Goal: Task Accomplishment & Management: Manage account settings

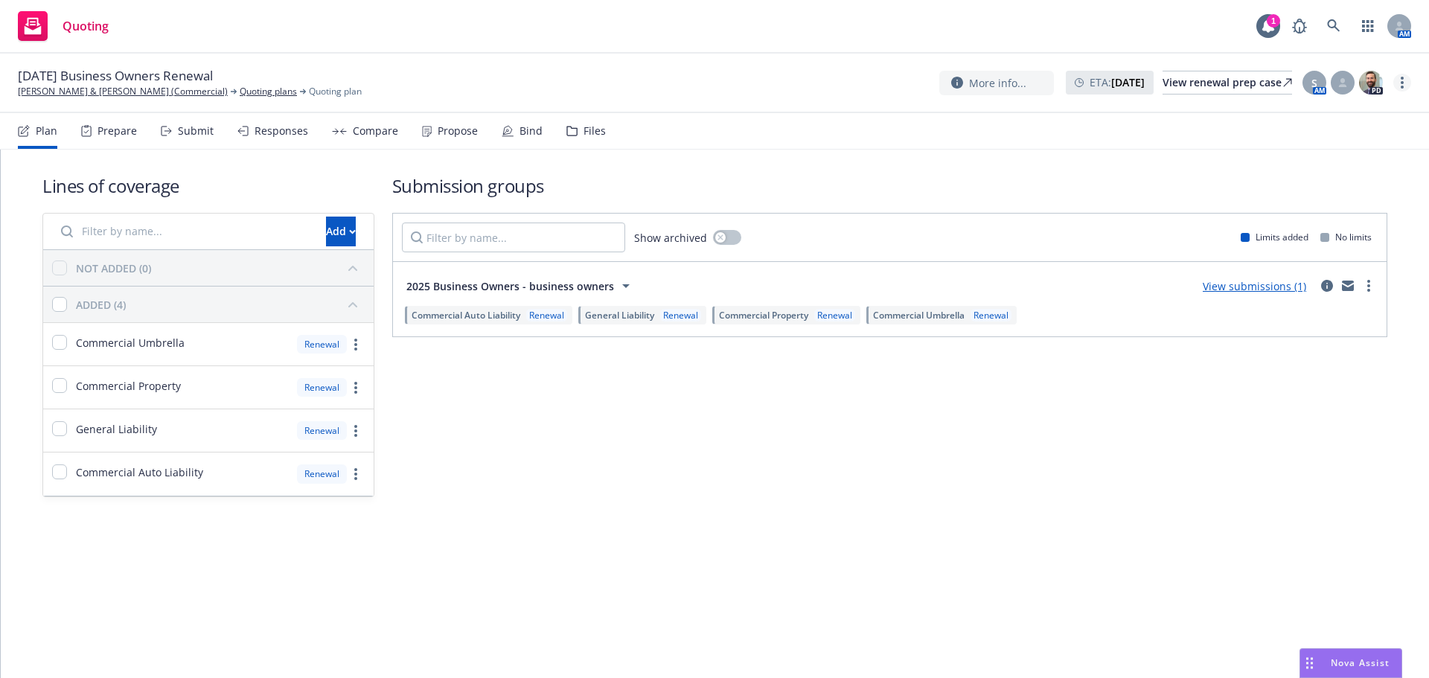
click at [1401, 88] on circle "more" at bounding box center [1402, 87] width 3 height 3
drag, startPoint x: 1397, startPoint y: 89, endPoint x: 1215, endPoint y: 113, distance: 183.9
click at [1323, 115] on link "Copy logging email" at bounding box center [1327, 114] width 166 height 30
click at [63, 89] on link "Lancaster, Arnold & Kay (Commercial)" at bounding box center [123, 91] width 210 height 13
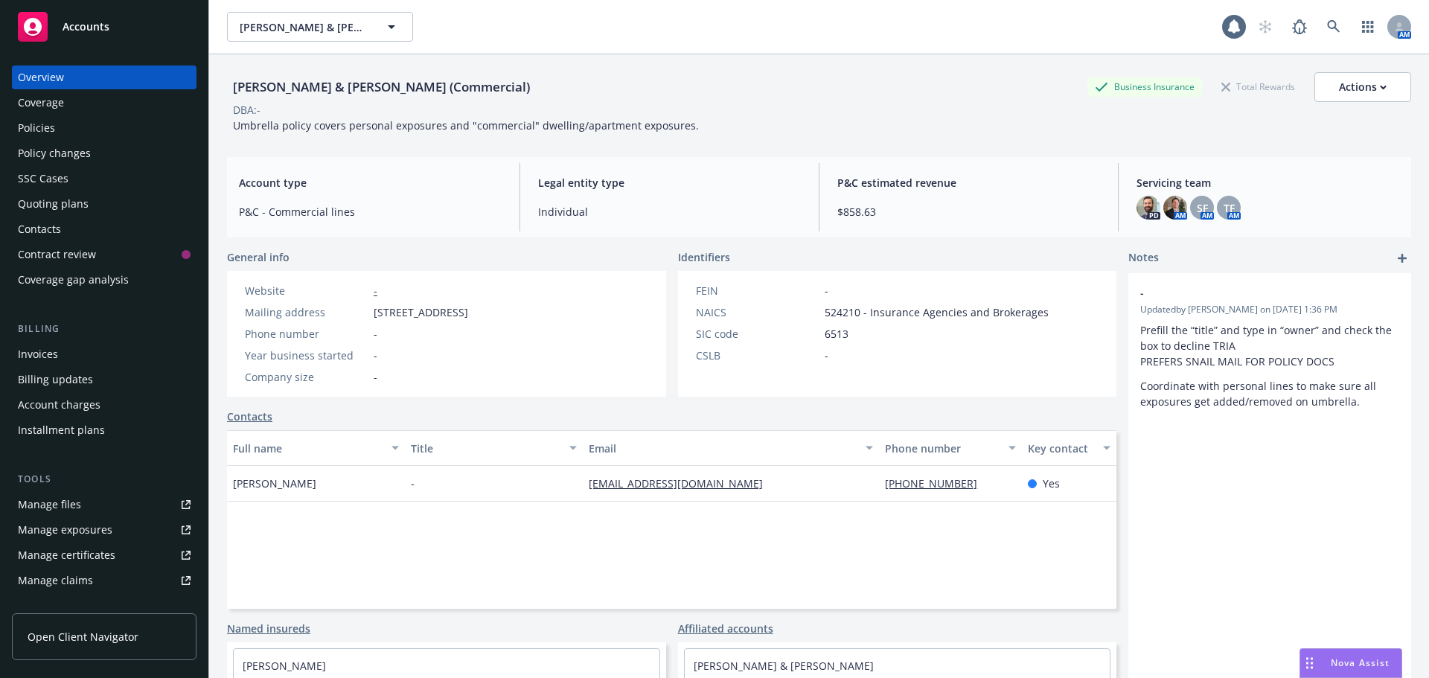
click at [86, 135] on div "Policies" at bounding box center [104, 128] width 173 height 24
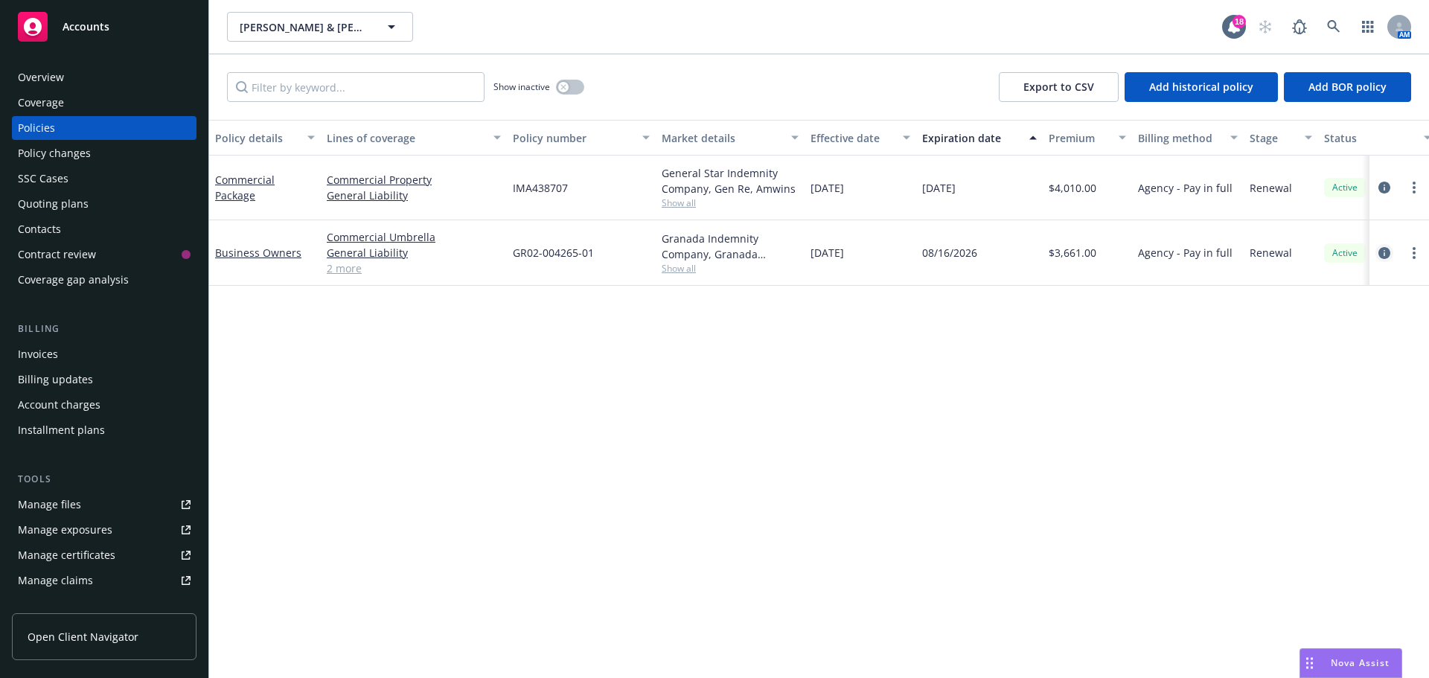
click at [1380, 255] on icon "circleInformation" at bounding box center [1384, 253] width 12 height 12
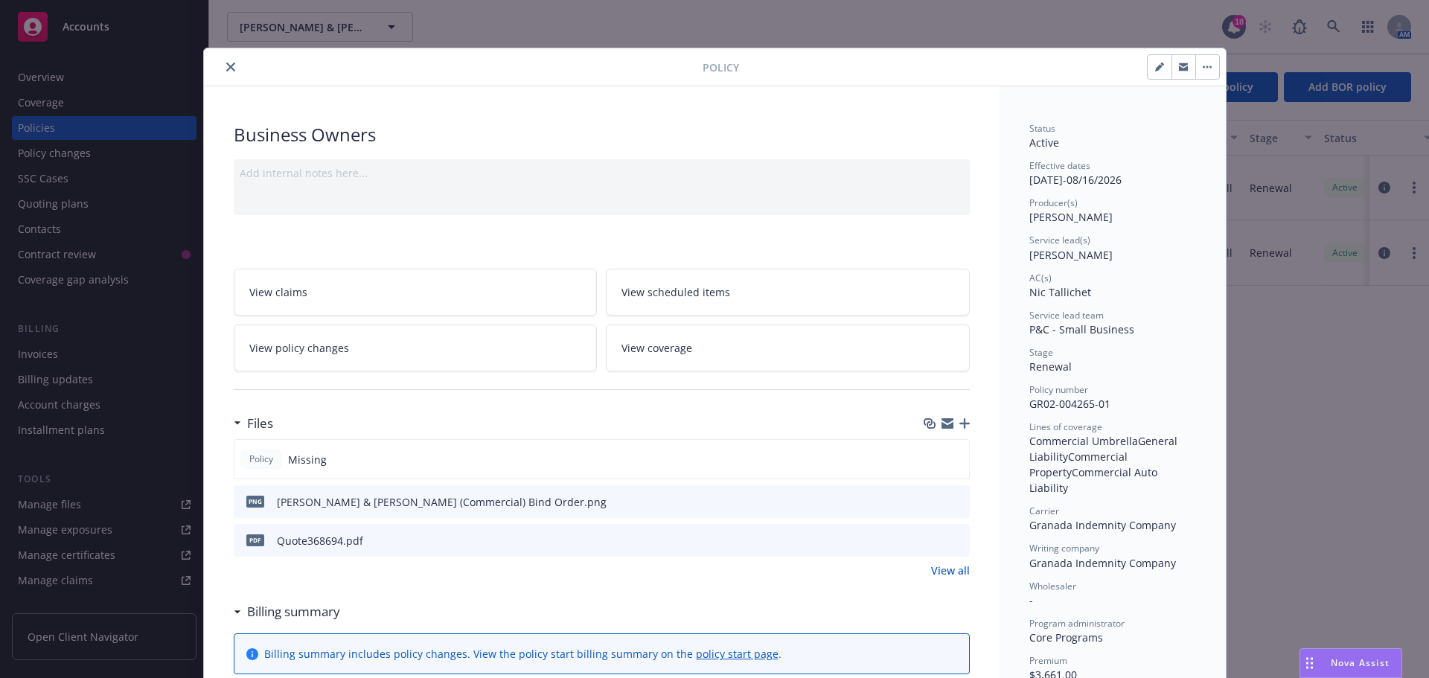
click at [227, 65] on icon "close" at bounding box center [230, 67] width 9 height 9
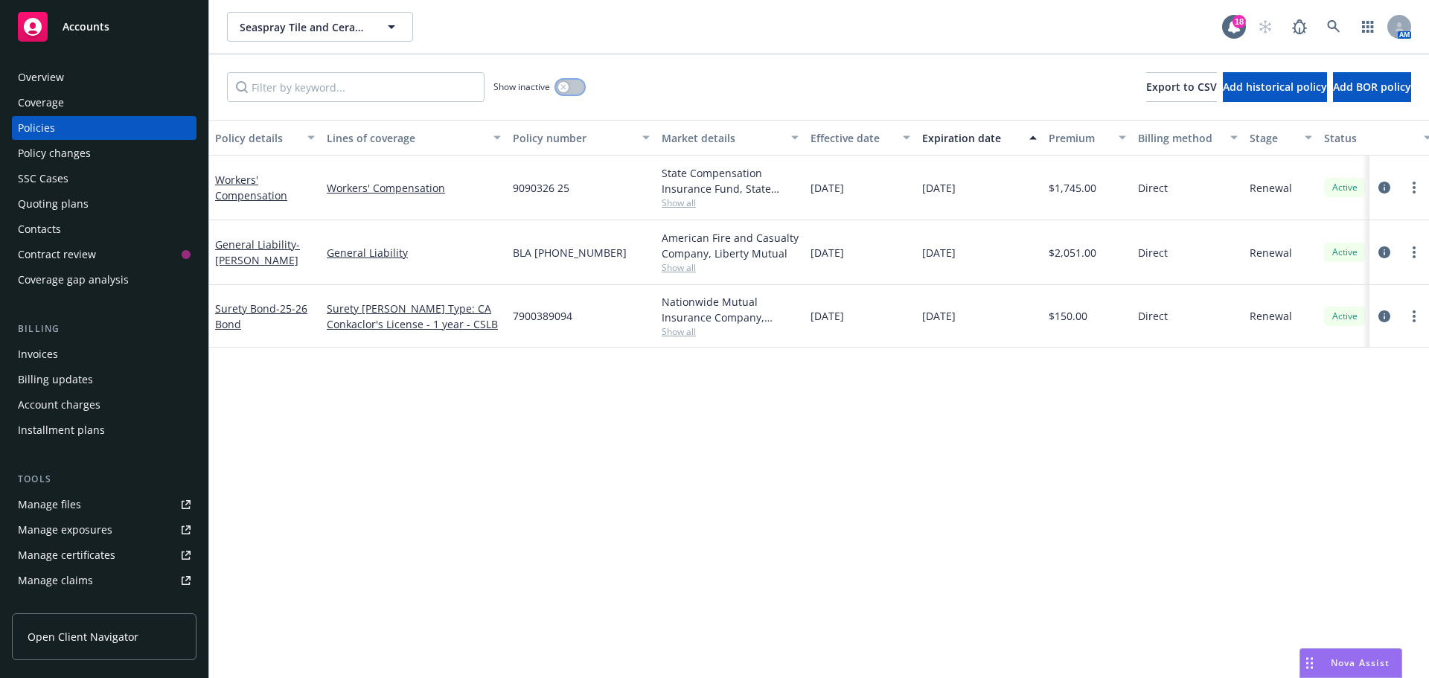
click at [571, 89] on button "button" at bounding box center [570, 87] width 28 height 15
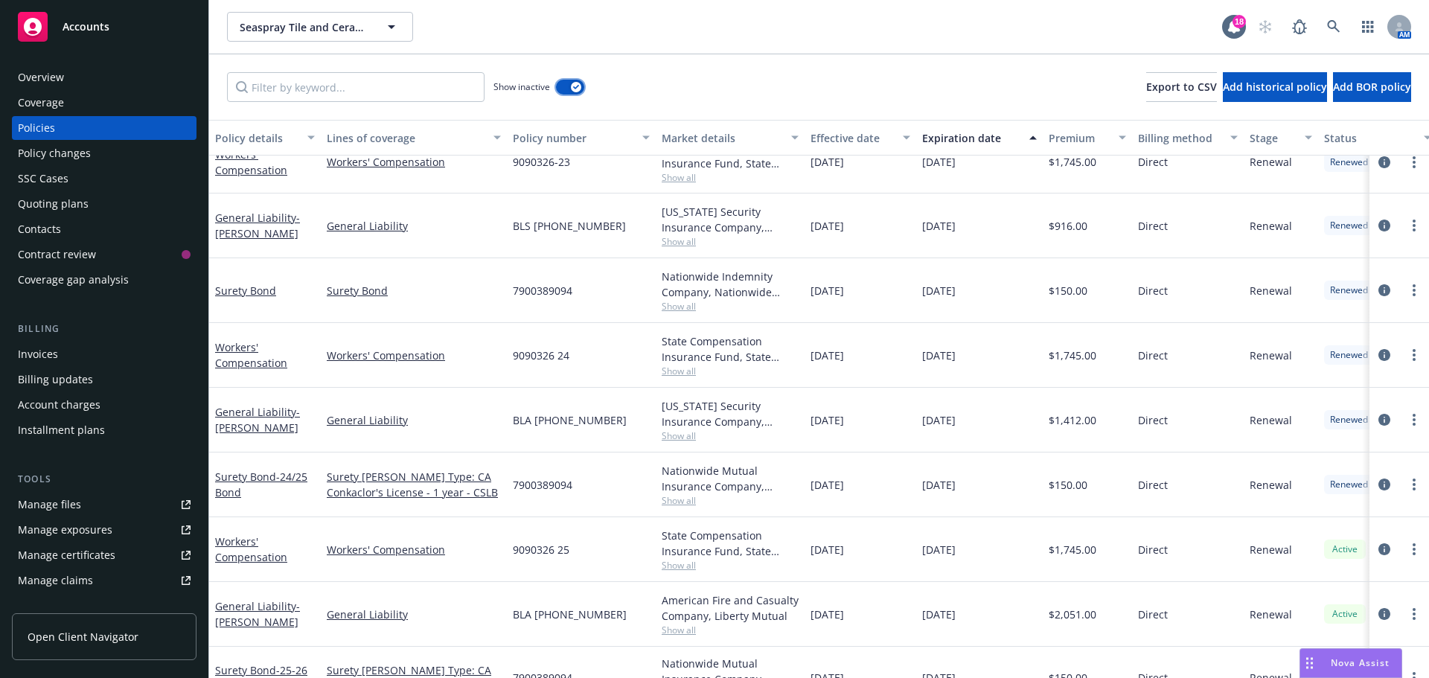
scroll to position [784, 0]
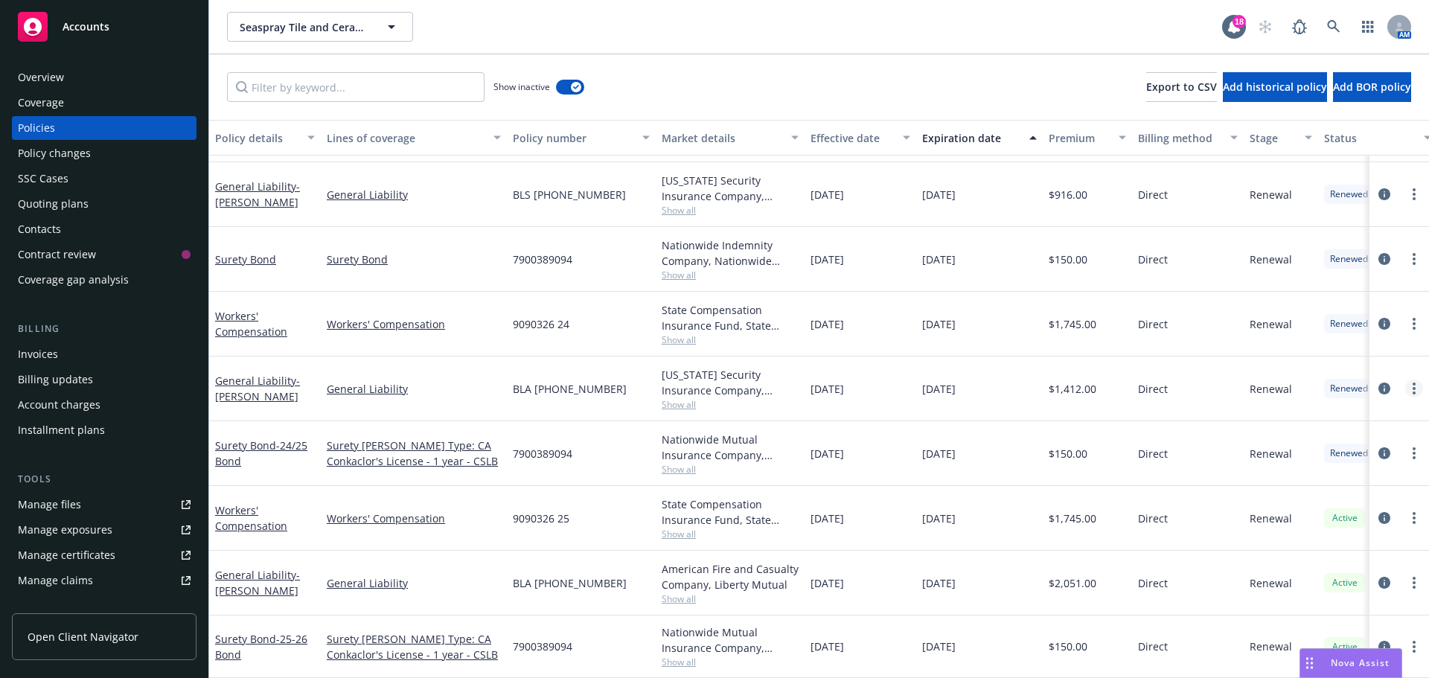
click at [1405, 380] on link "more" at bounding box center [1414, 389] width 18 height 18
drag, startPoint x: 1293, startPoint y: 580, endPoint x: 1230, endPoint y: 561, distance: 65.4
click at [1293, 580] on link "Copy logging email" at bounding box center [1323, 586] width 175 height 30
click at [60, 72] on div "Overview" at bounding box center [41, 77] width 46 height 24
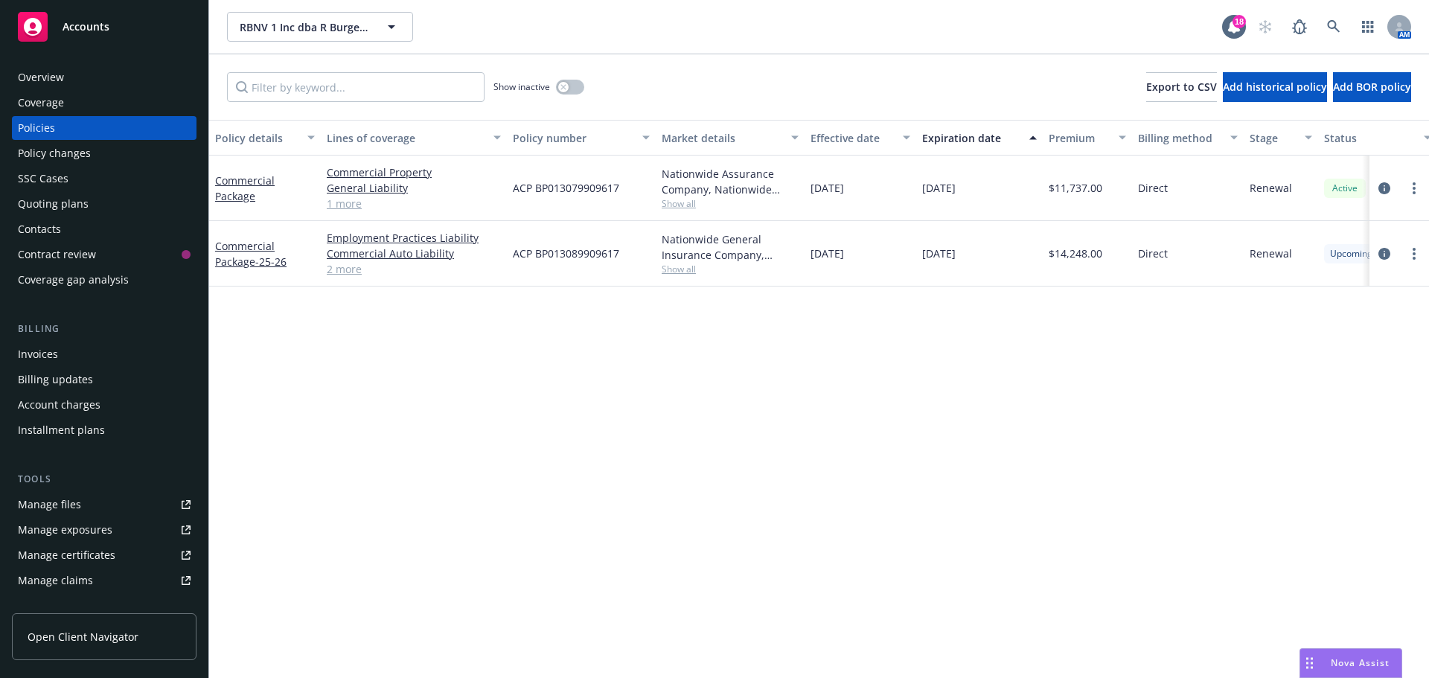
click at [682, 273] on span "Show all" at bounding box center [730, 269] width 137 height 13
click at [1415, 252] on link "more" at bounding box center [1414, 254] width 18 height 18
drag, startPoint x: 1343, startPoint y: 458, endPoint x: 1175, endPoint y: 417, distance: 173.3
click at [1343, 458] on link "Copy logging email" at bounding box center [1334, 463] width 175 height 30
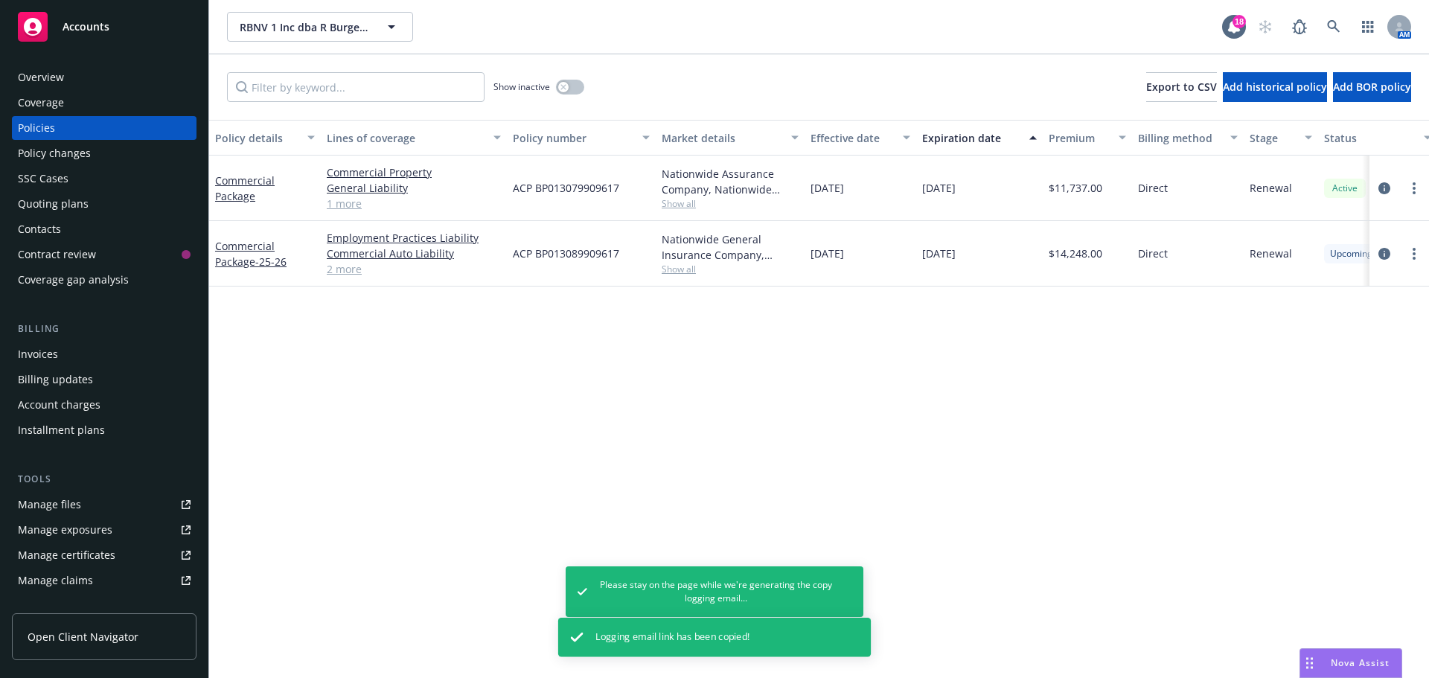
click at [106, 74] on div "Overview" at bounding box center [104, 77] width 173 height 24
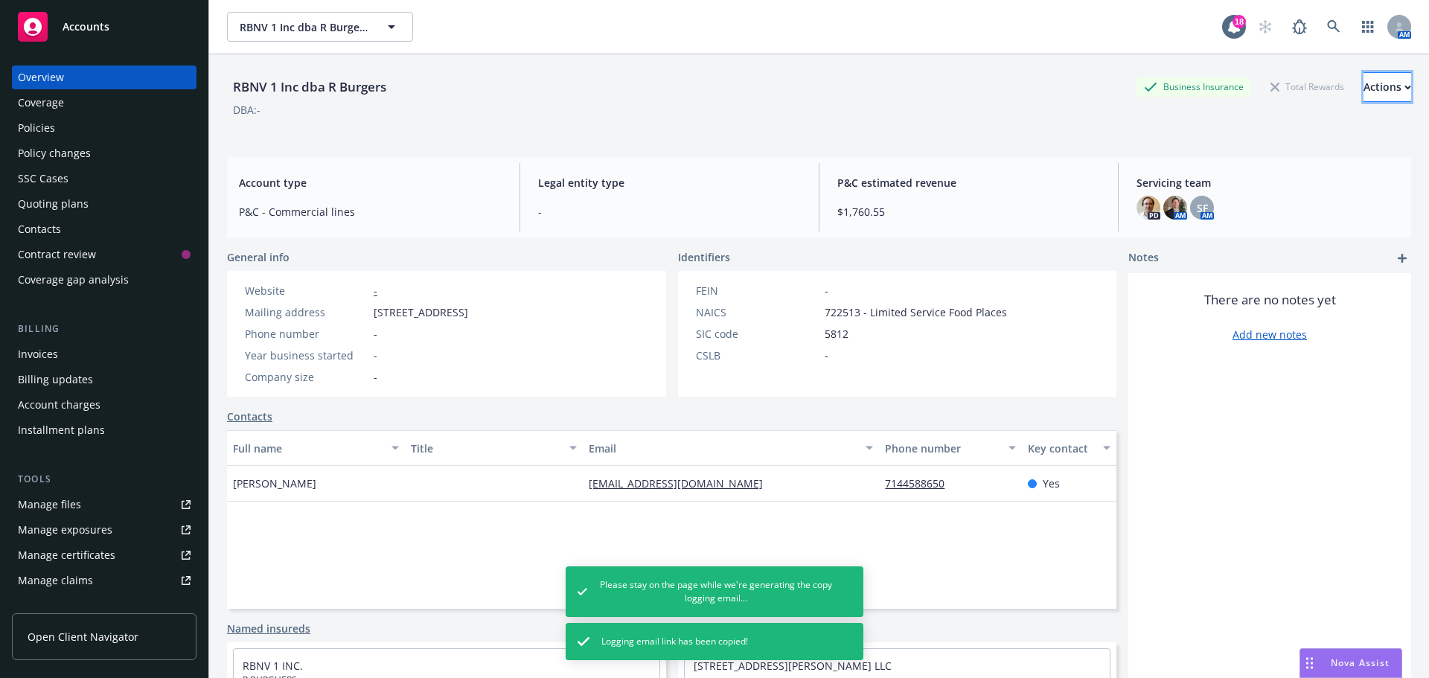
click at [1363, 80] on button "Actions" at bounding box center [1387, 87] width 48 height 30
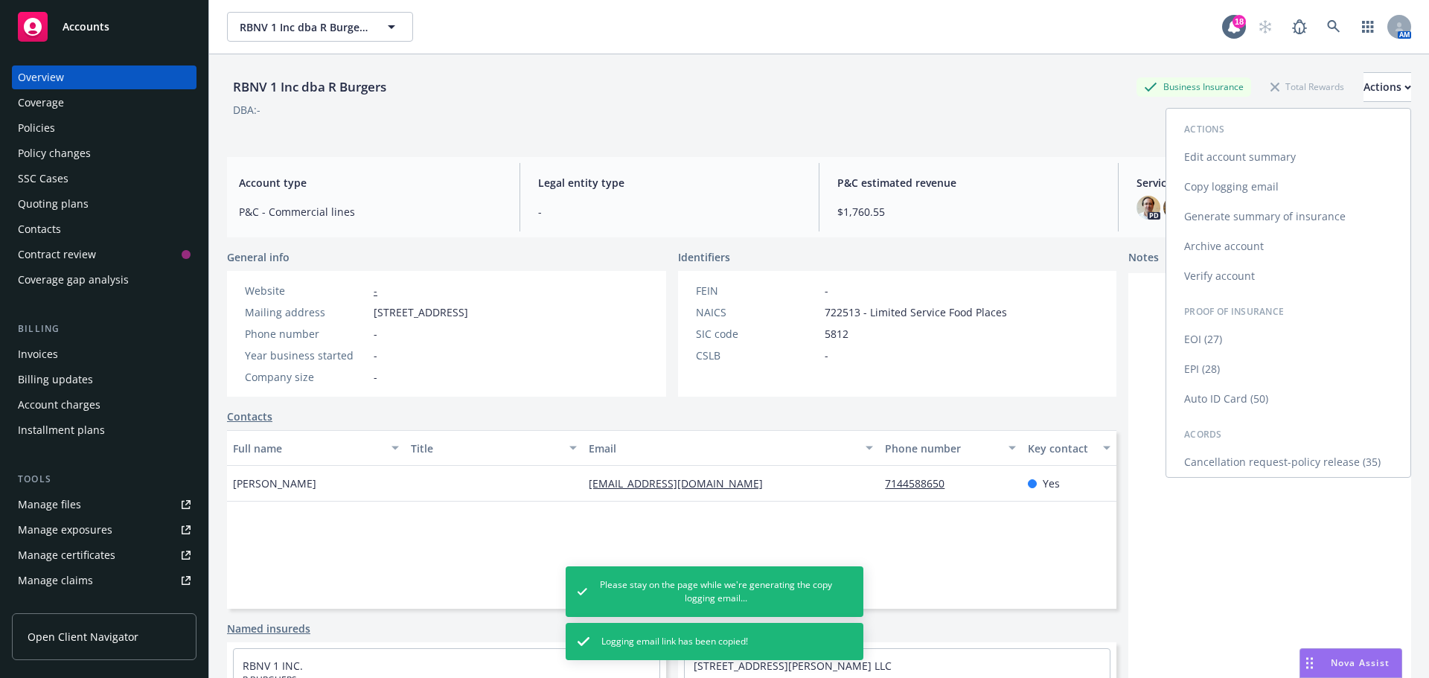
click at [1256, 458] on link "Cancellation request-policy release (35)" at bounding box center [1288, 462] width 244 height 30
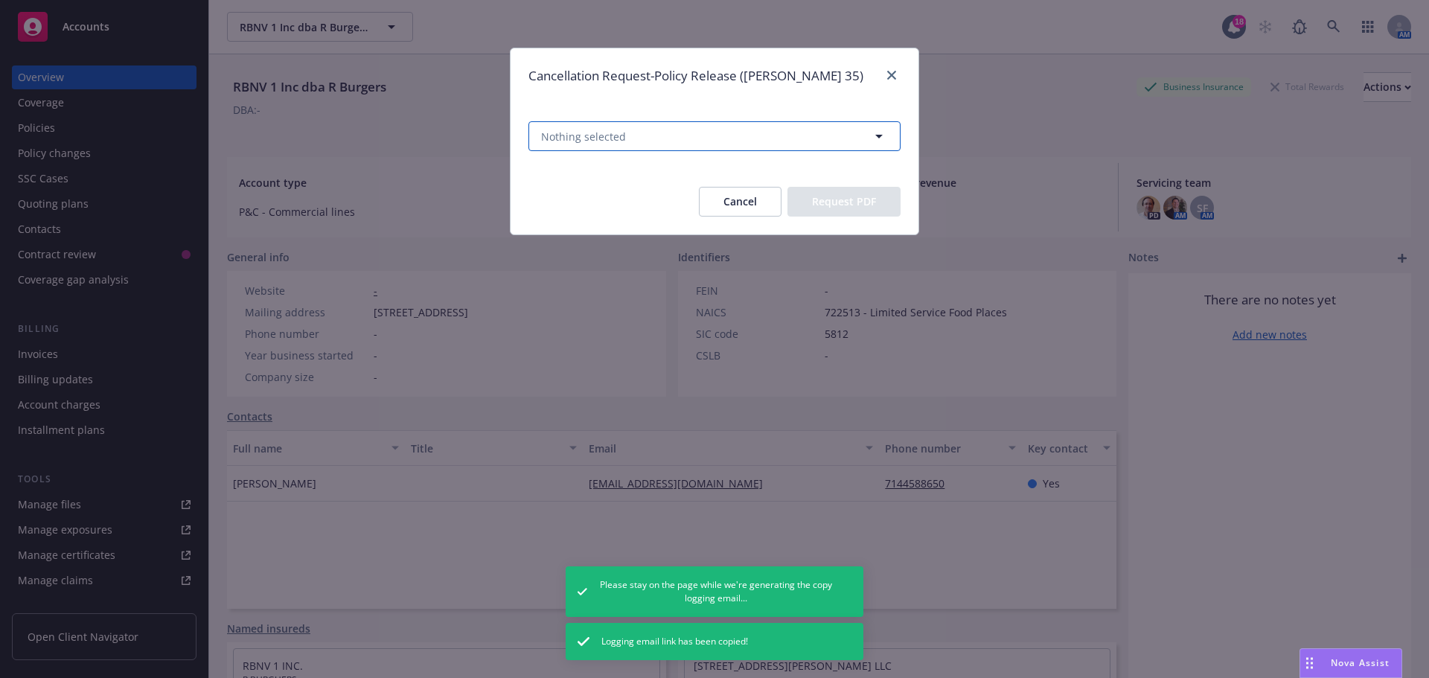
click at [841, 144] on button "Nothing selected" at bounding box center [714, 136] width 372 height 30
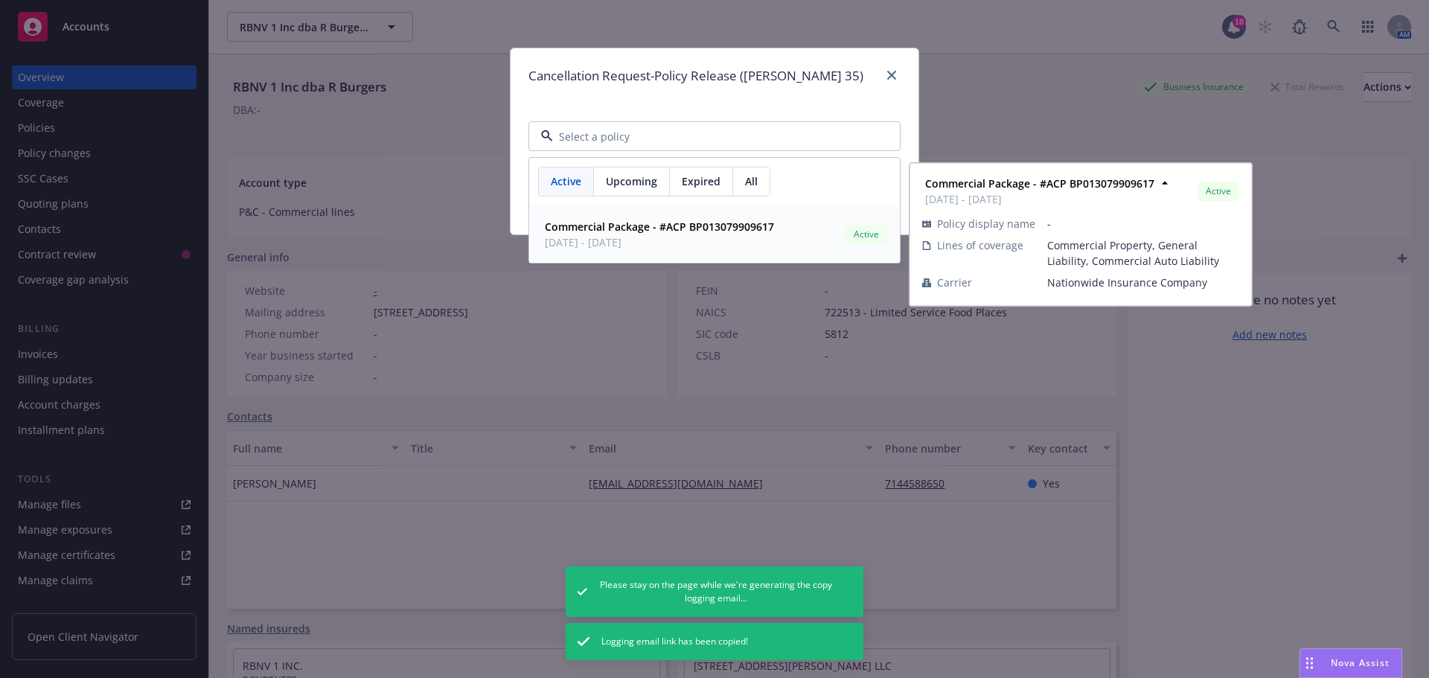
click at [678, 183] on div "Expired" at bounding box center [701, 181] width 63 height 28
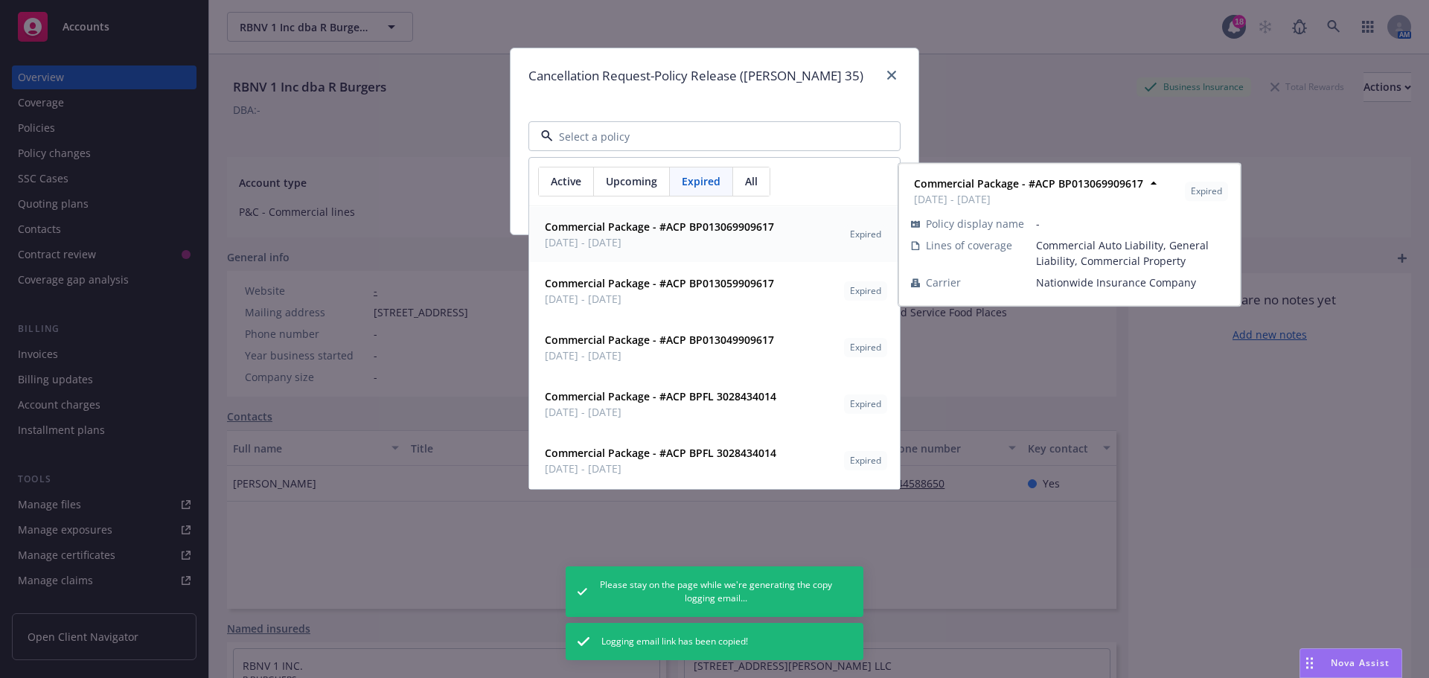
click at [639, 182] on span "Upcoming" at bounding box center [631, 181] width 51 height 16
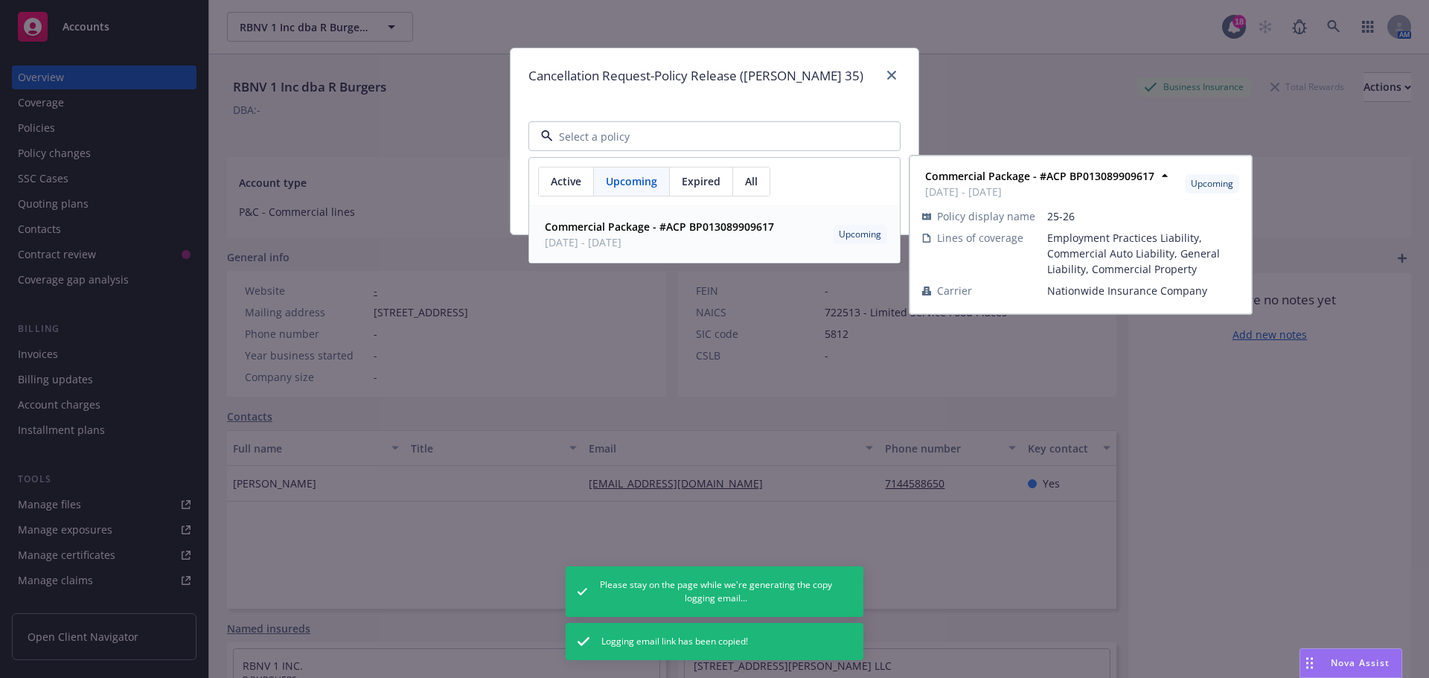
click at [710, 240] on span "09/01/2025 - 09/01/2026" at bounding box center [659, 242] width 229 height 16
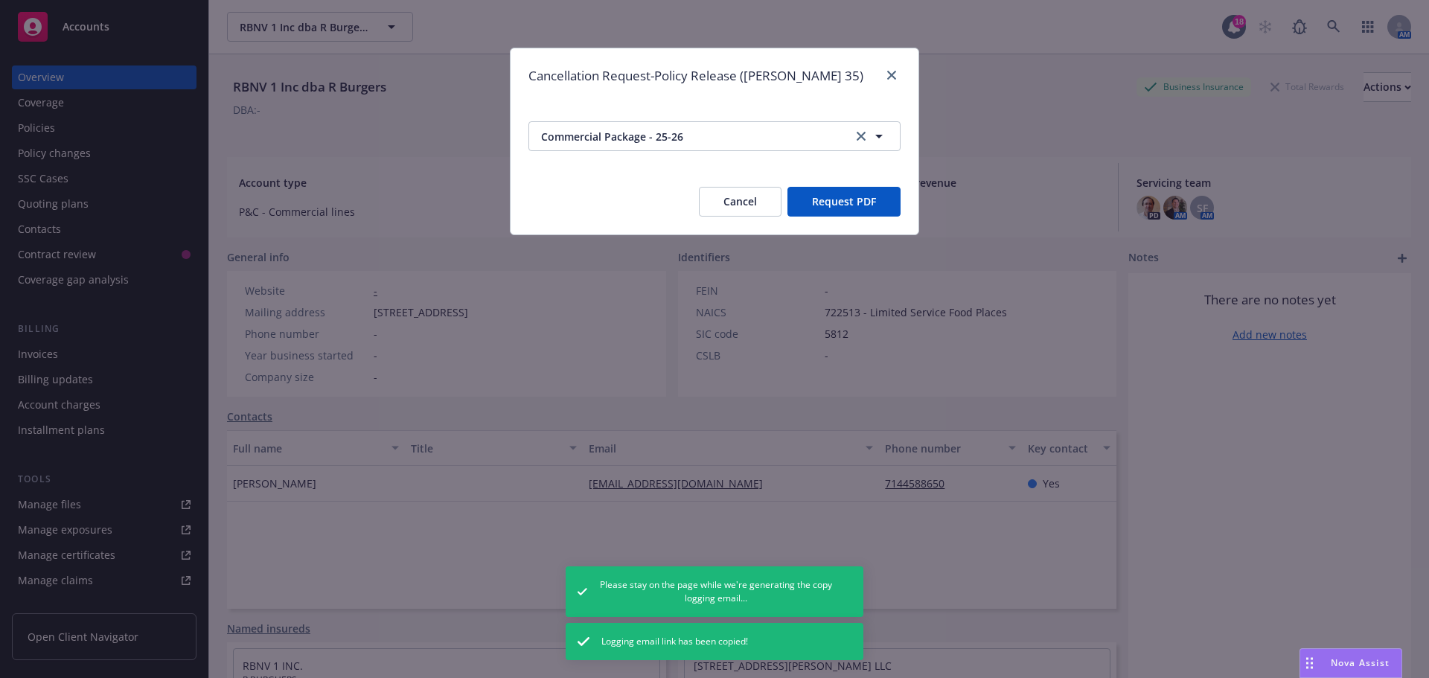
click at [835, 196] on button "Request PDF" at bounding box center [843, 202] width 113 height 30
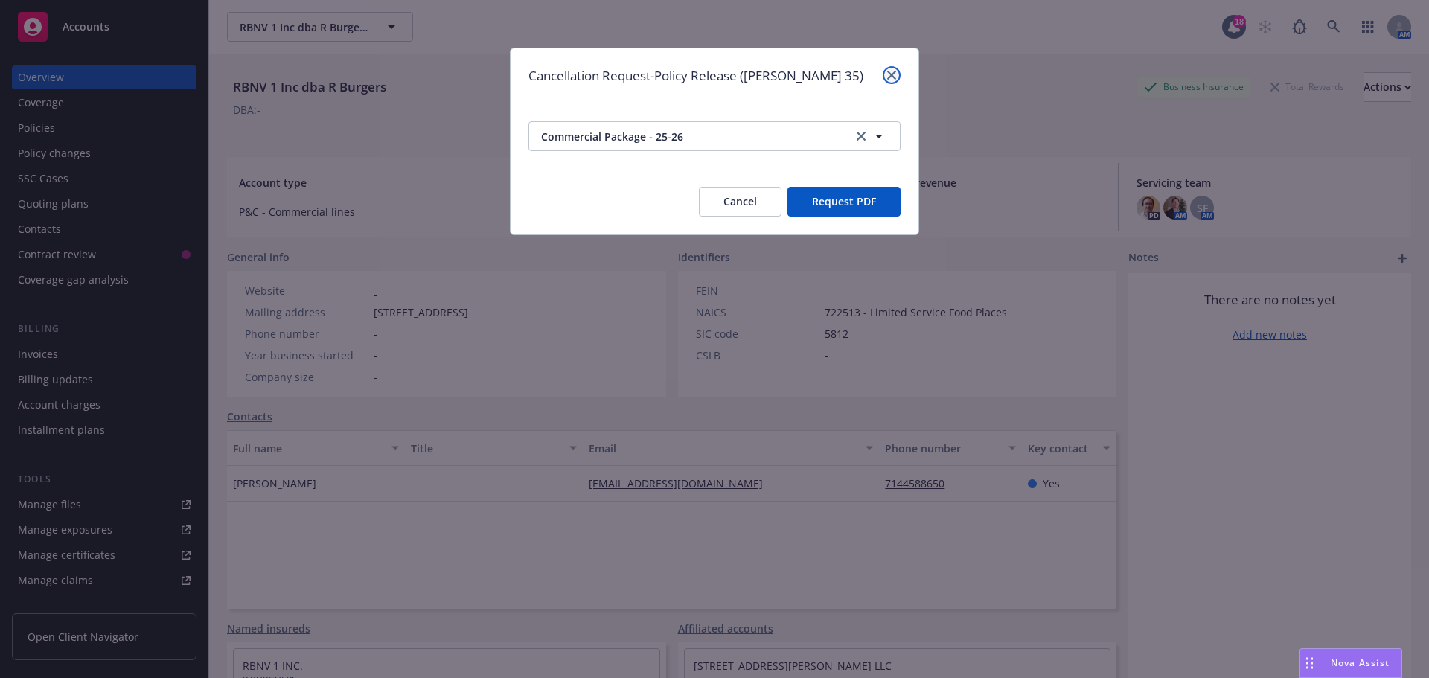
click at [893, 80] on link "close" at bounding box center [892, 75] width 18 height 18
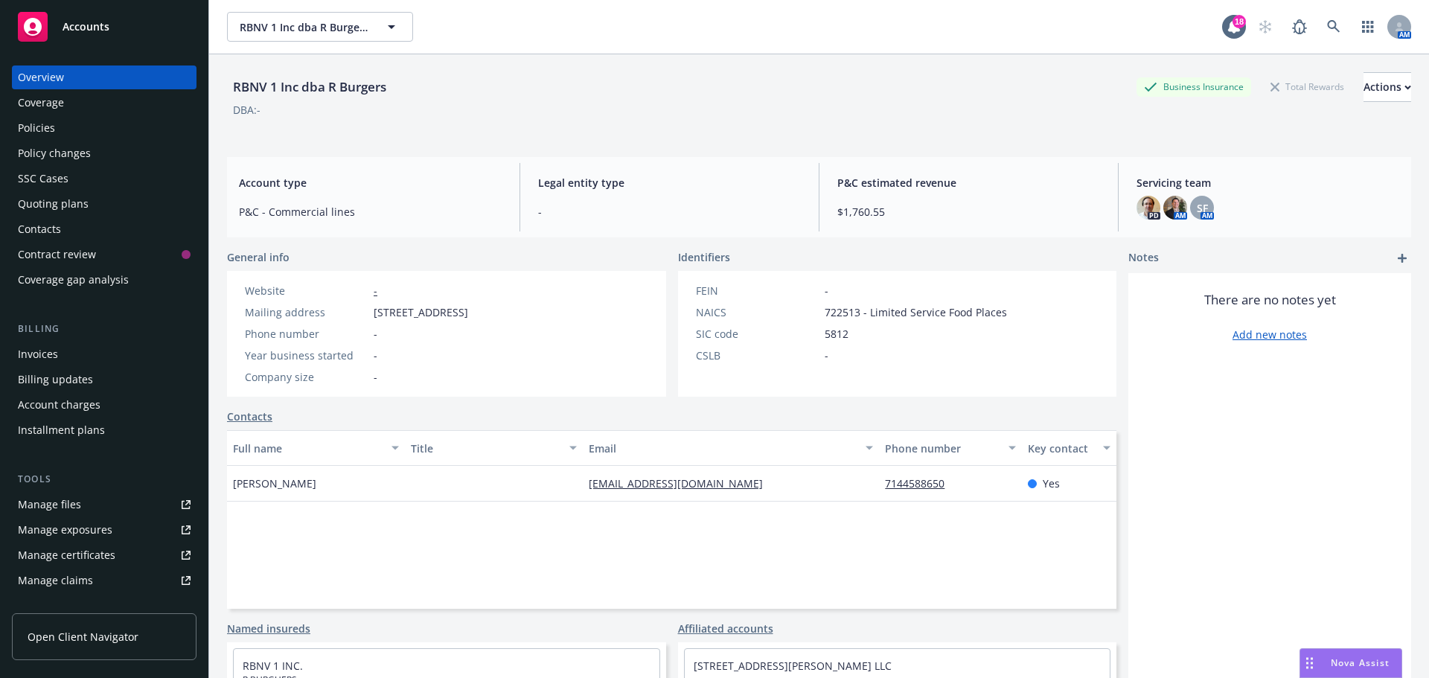
drag, startPoint x: 291, startPoint y: 490, endPoint x: 228, endPoint y: 491, distance: 63.3
click at [228, 491] on div "Abraham Shakolas" at bounding box center [316, 484] width 178 height 36
copy span "Abraham Shakolas"
click at [101, 135] on div "Policies" at bounding box center [104, 128] width 173 height 24
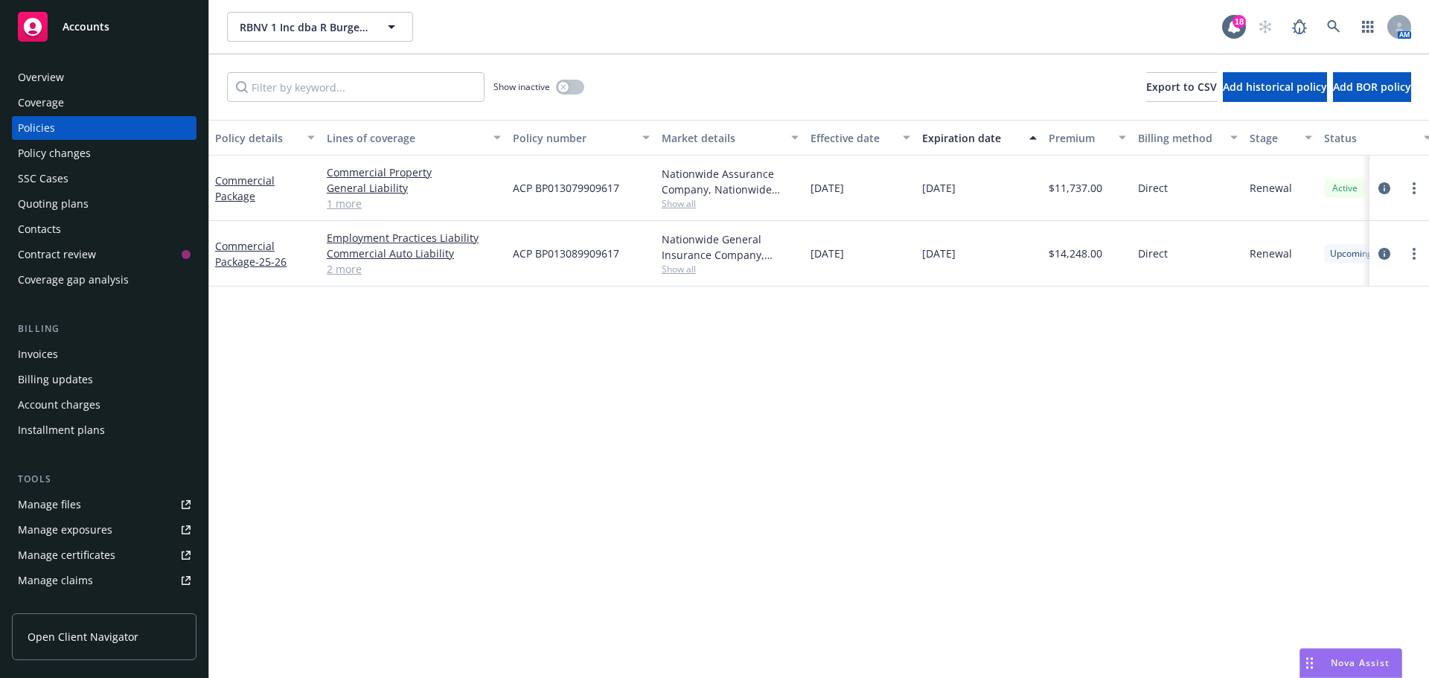
click at [129, 212] on div "Quoting plans" at bounding box center [104, 204] width 173 height 24
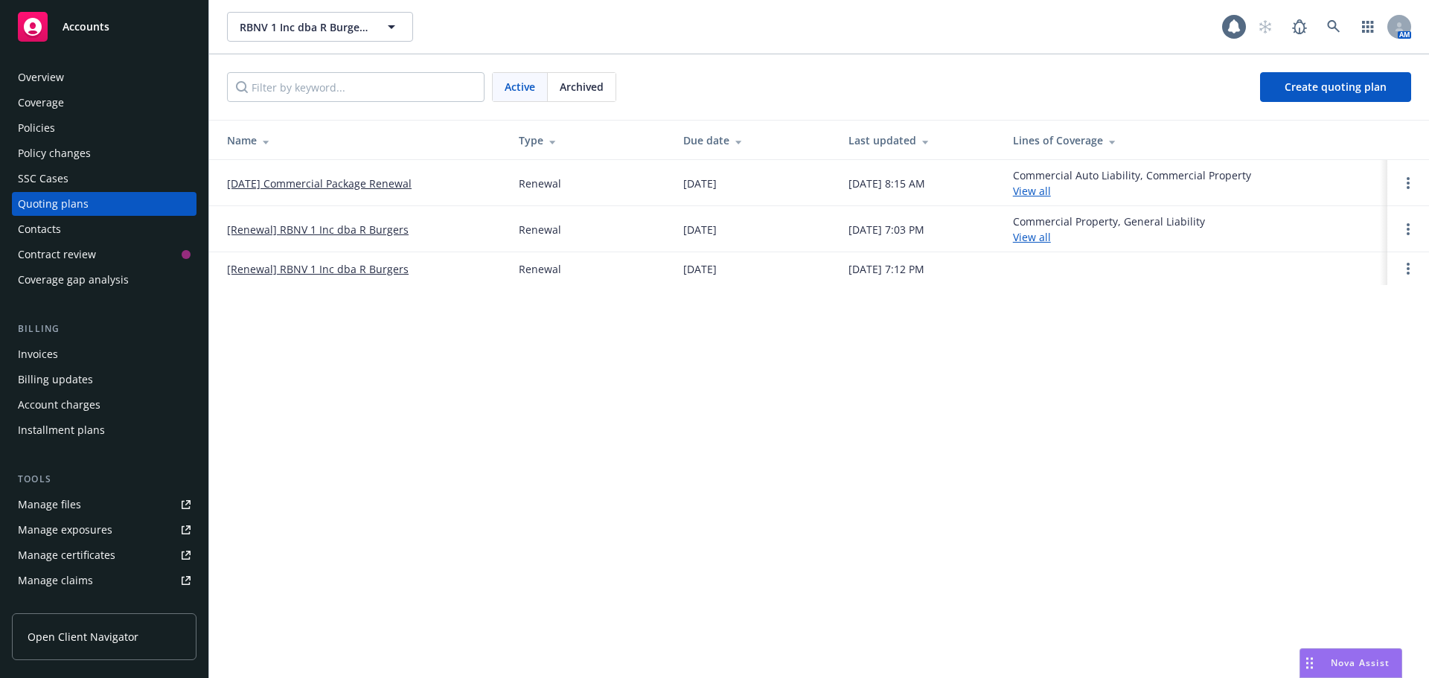
click at [581, 82] on span "Archived" at bounding box center [582, 87] width 44 height 16
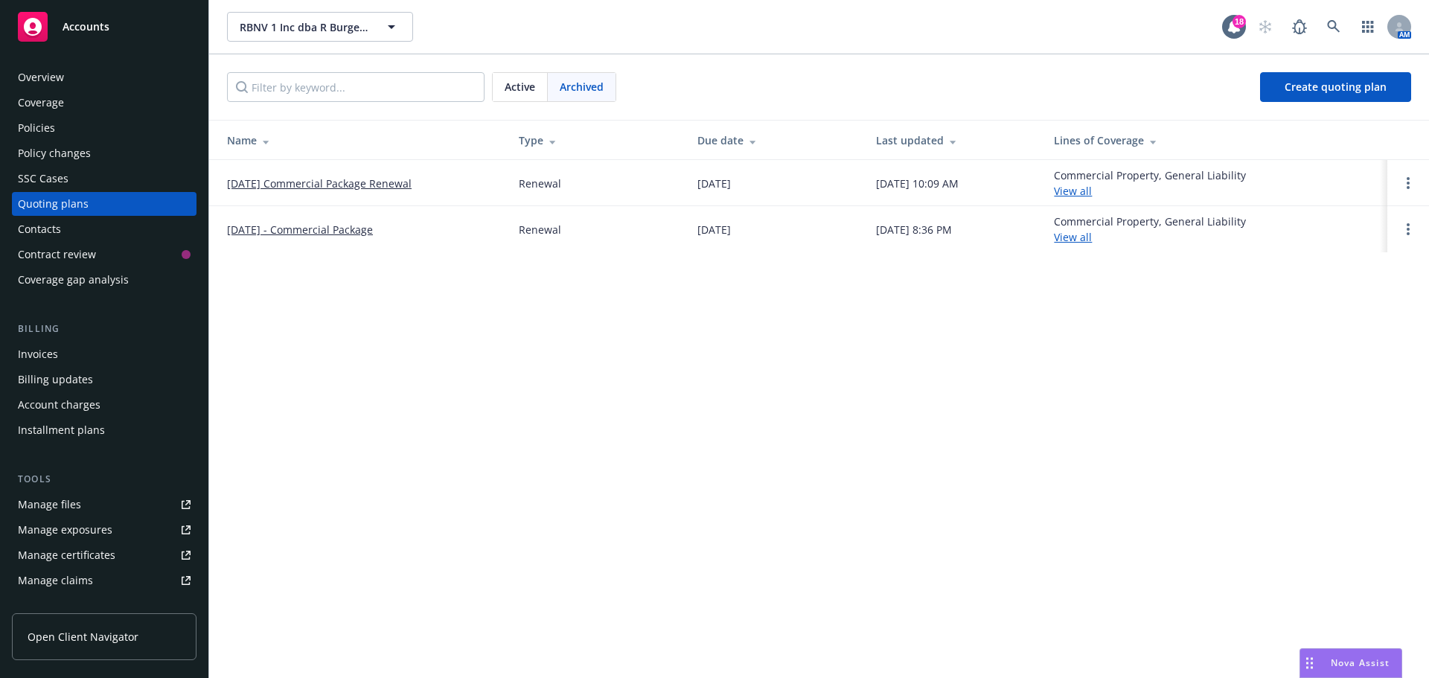
click at [343, 180] on link "[DATE] Commercial Package Renewal" at bounding box center [319, 184] width 185 height 16
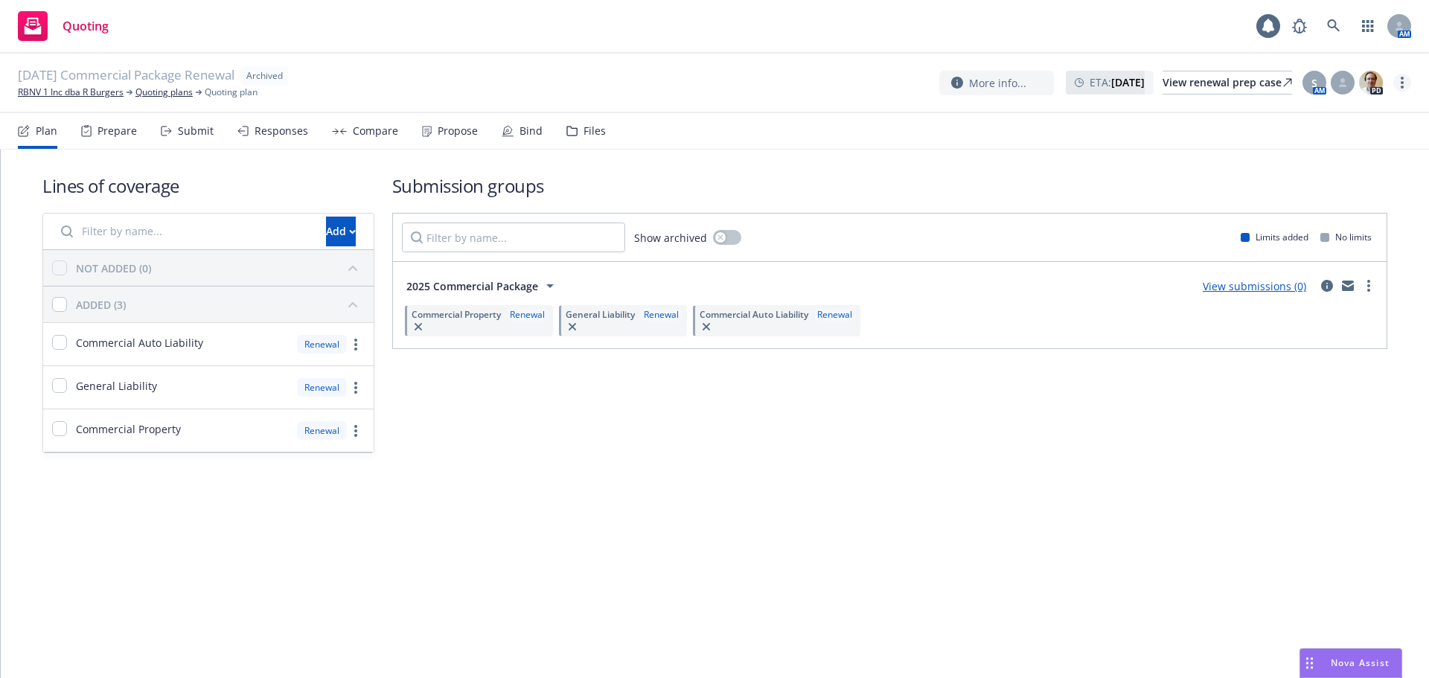
click at [1402, 84] on circle "more" at bounding box center [1402, 82] width 3 height 3
click at [1276, 440] on div "Submission groups Show archived Limits added No limits 2025 Commercial Package …" at bounding box center [889, 313] width 995 height 280
click at [1362, 285] on link "more" at bounding box center [1369, 286] width 18 height 18
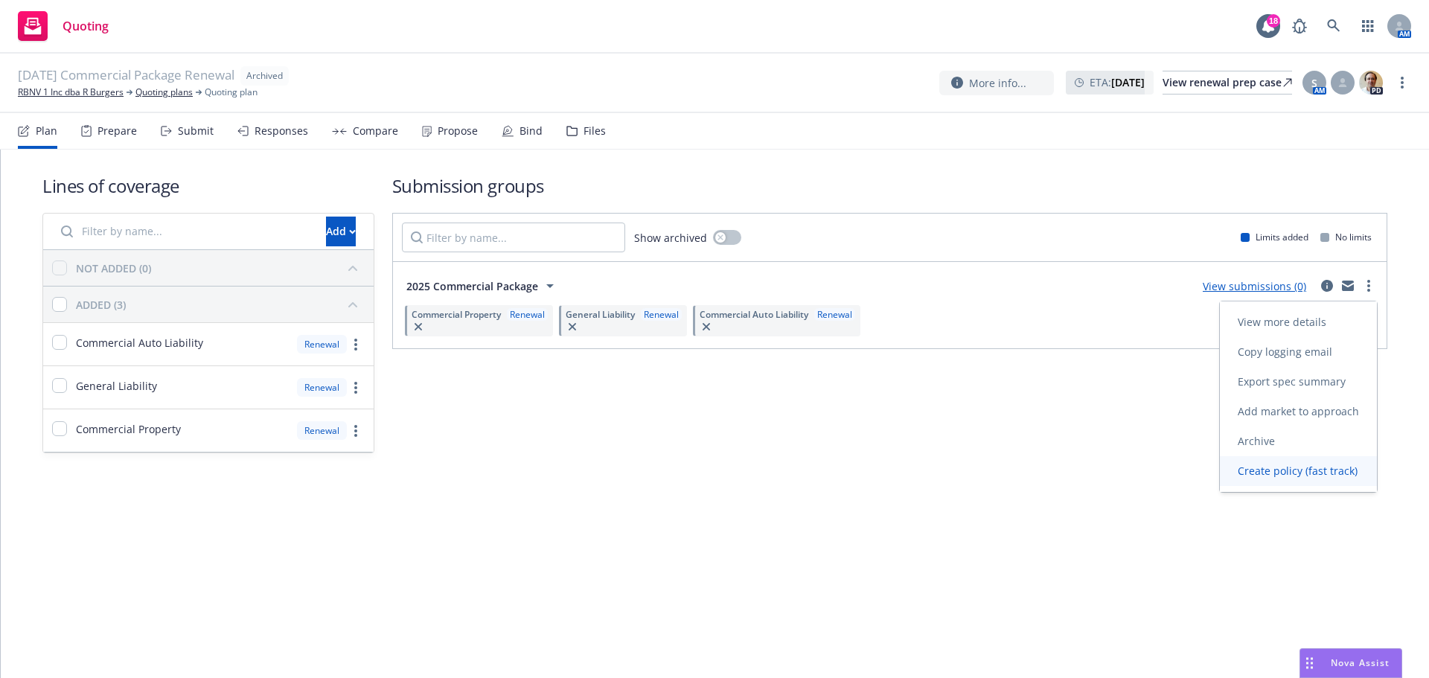
click at [1329, 479] on link "Create policy (fast track)" at bounding box center [1298, 471] width 157 height 30
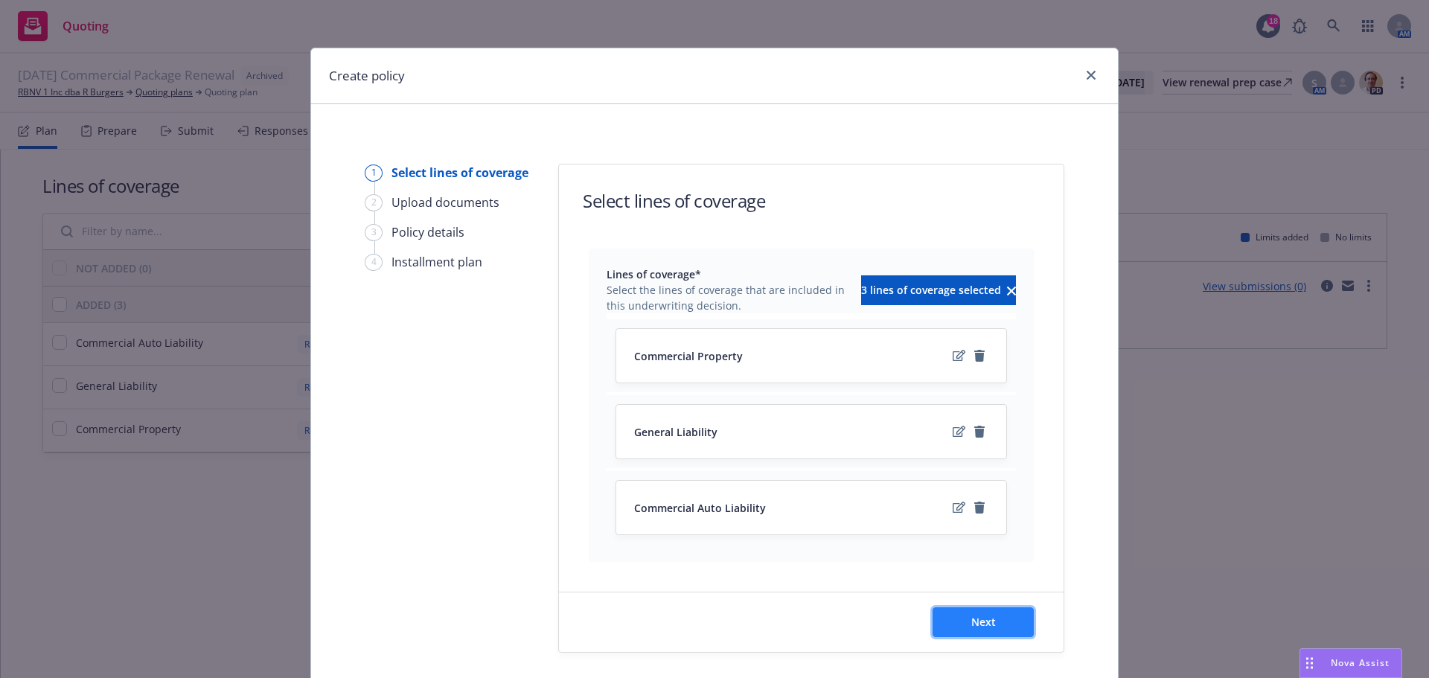
click at [958, 621] on button "Next" at bounding box center [982, 622] width 101 height 30
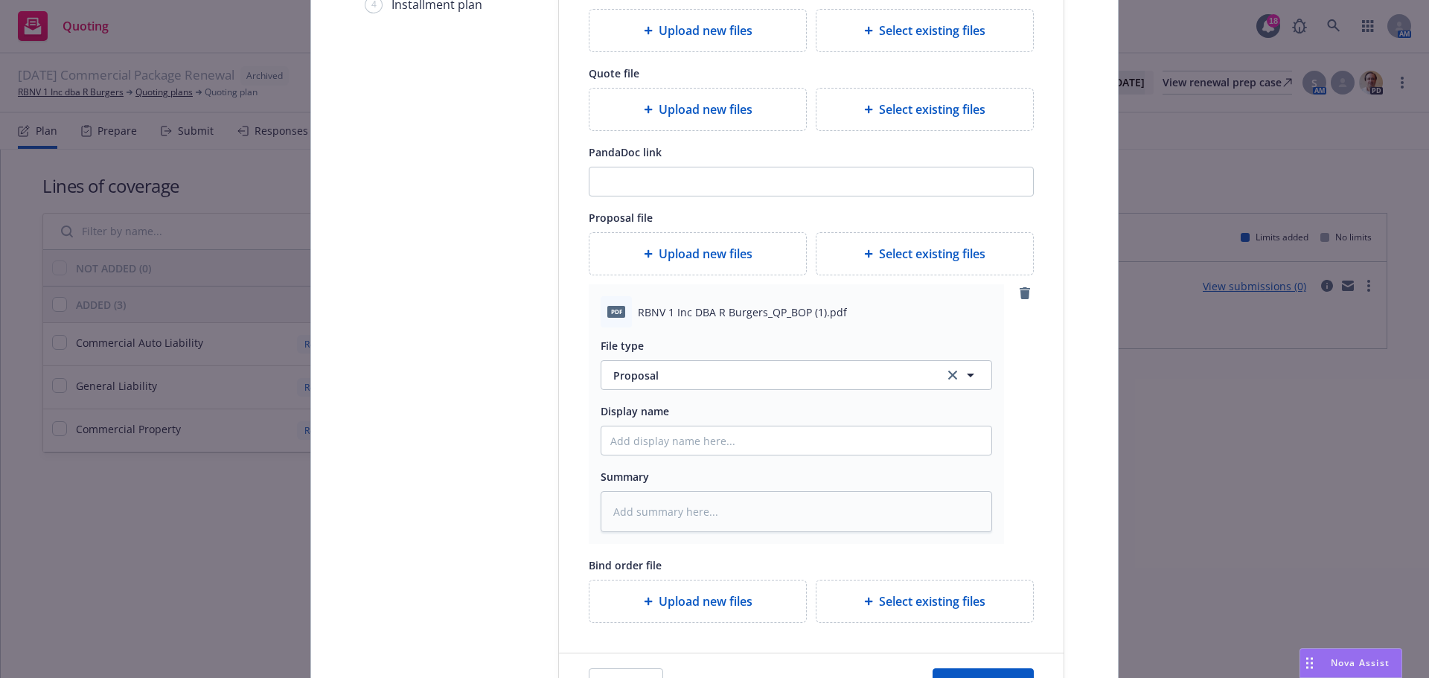
scroll to position [404, 0]
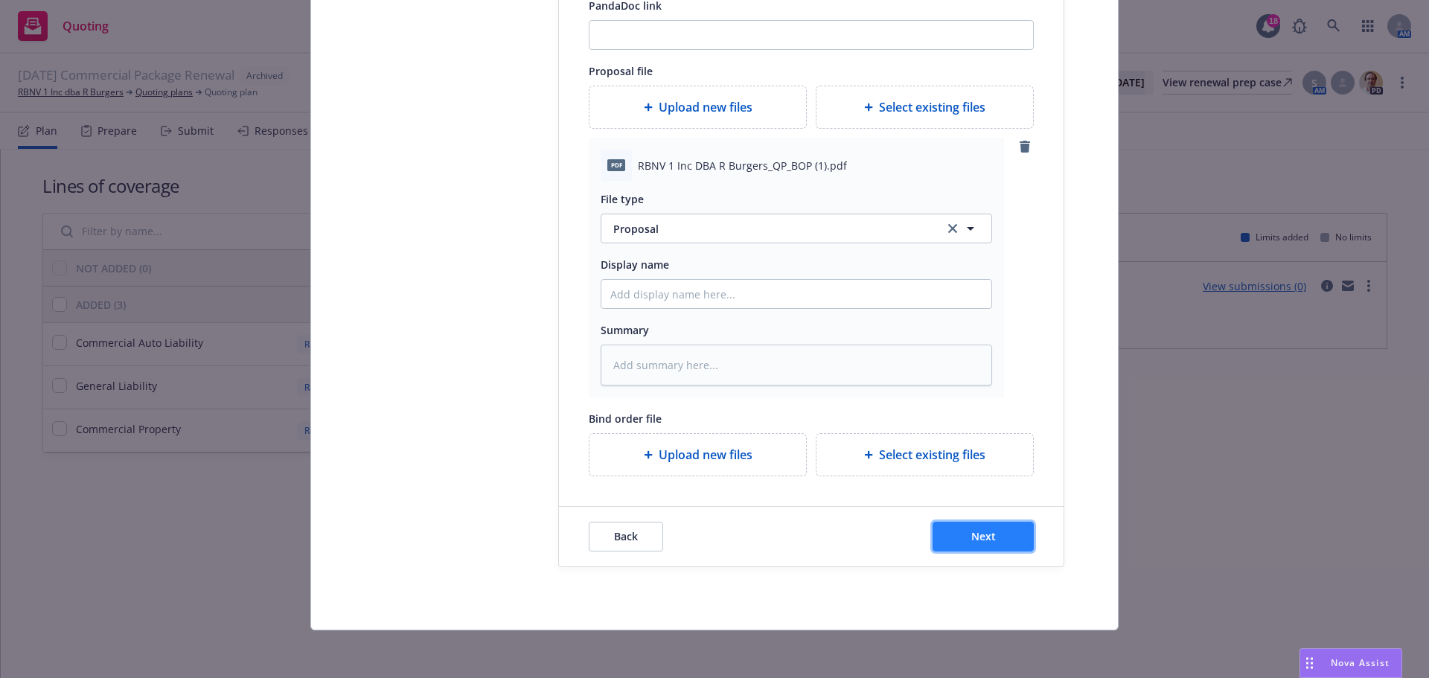
click at [996, 522] on button "Next" at bounding box center [982, 537] width 101 height 30
type textarea "x"
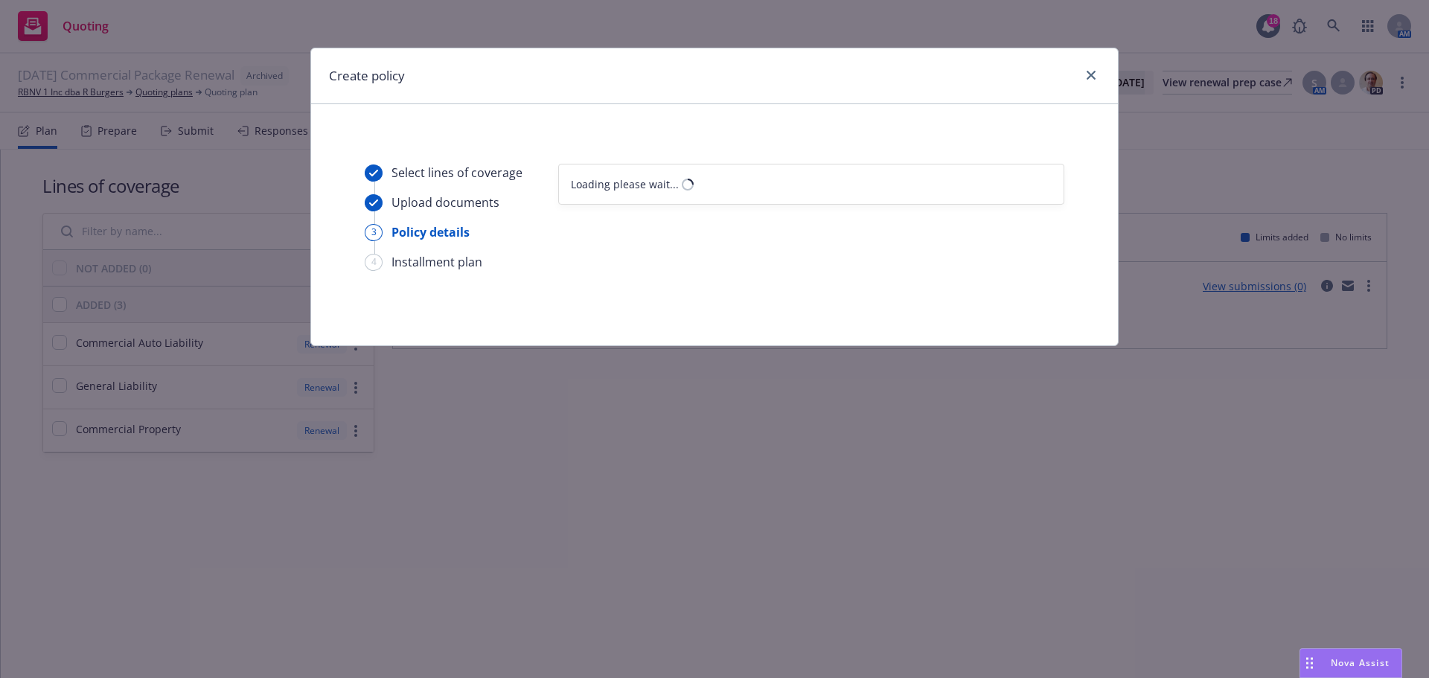
scroll to position [0, 0]
select select "12"
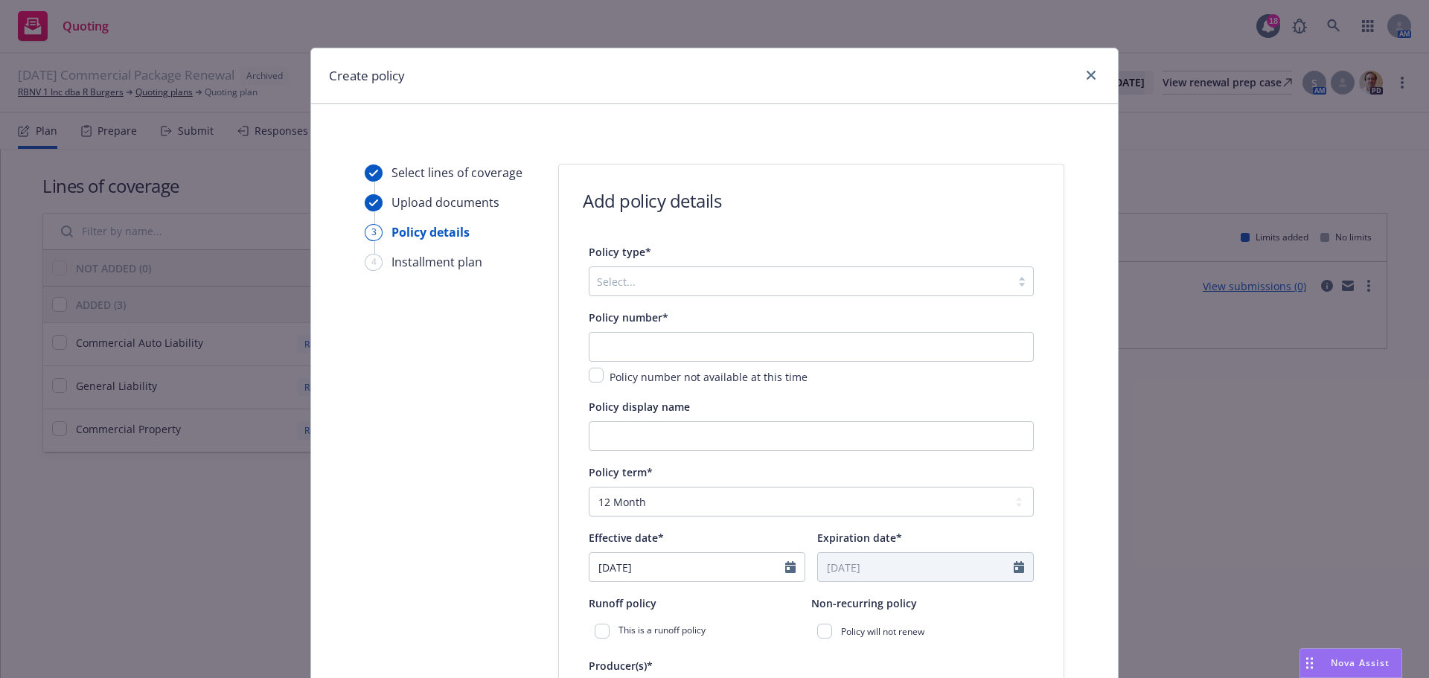
click at [808, 288] on div at bounding box center [800, 281] width 406 height 18
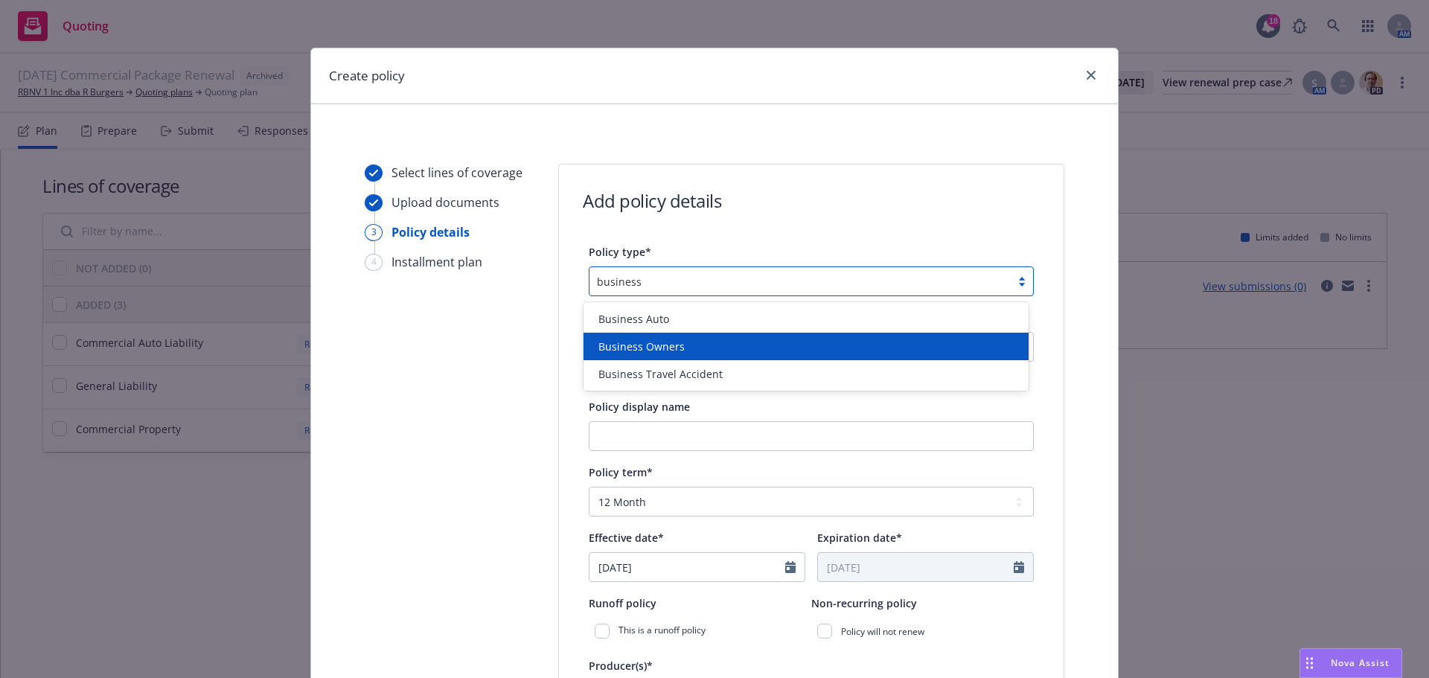
click at [790, 343] on div "Business Owners" at bounding box center [805, 347] width 427 height 16
type input "business"
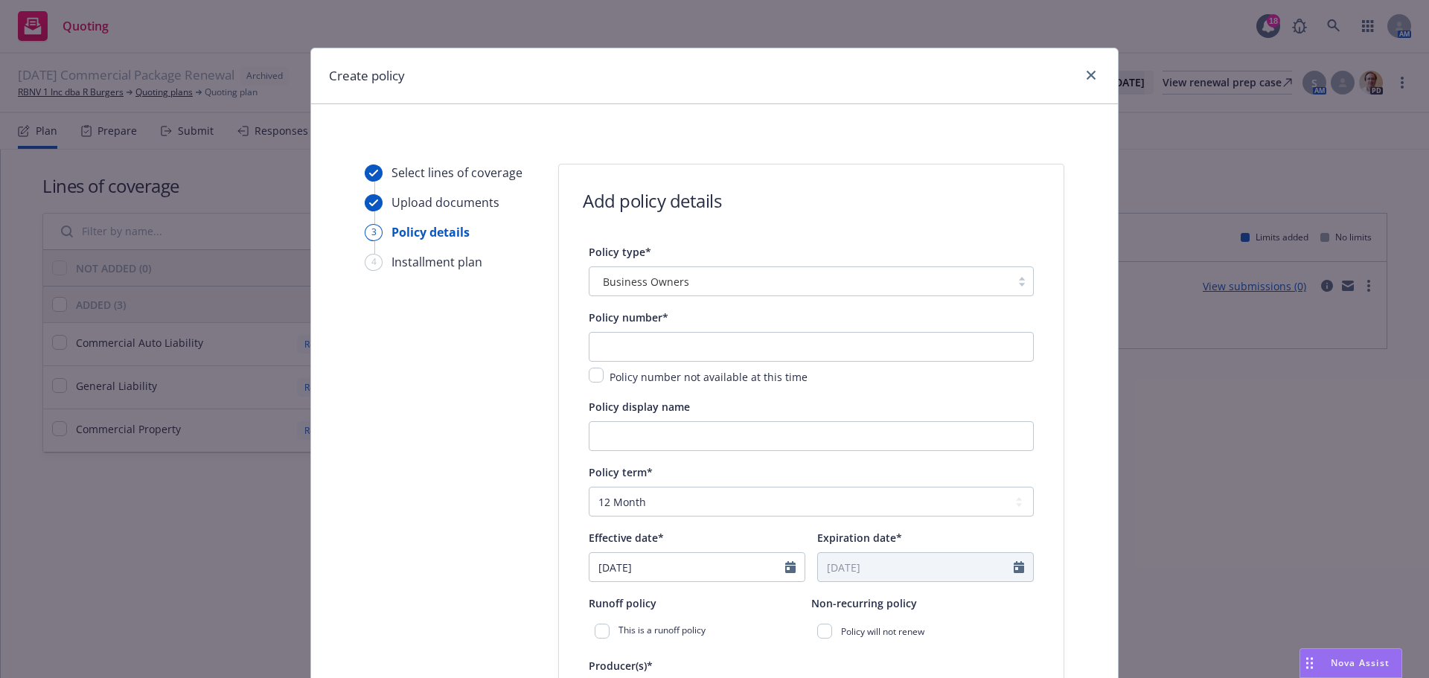
click at [987, 633] on div "Policy will not renew" at bounding box center [922, 631] width 223 height 27
drag, startPoint x: 704, startPoint y: 363, endPoint x: 712, endPoint y: 351, distance: 15.1
click at [704, 363] on div "Policy number not available at this time" at bounding box center [811, 359] width 445 height 54
click at [712, 350] on input "text" at bounding box center [811, 347] width 445 height 30
paste input "57 SBA BU1HC4-005"
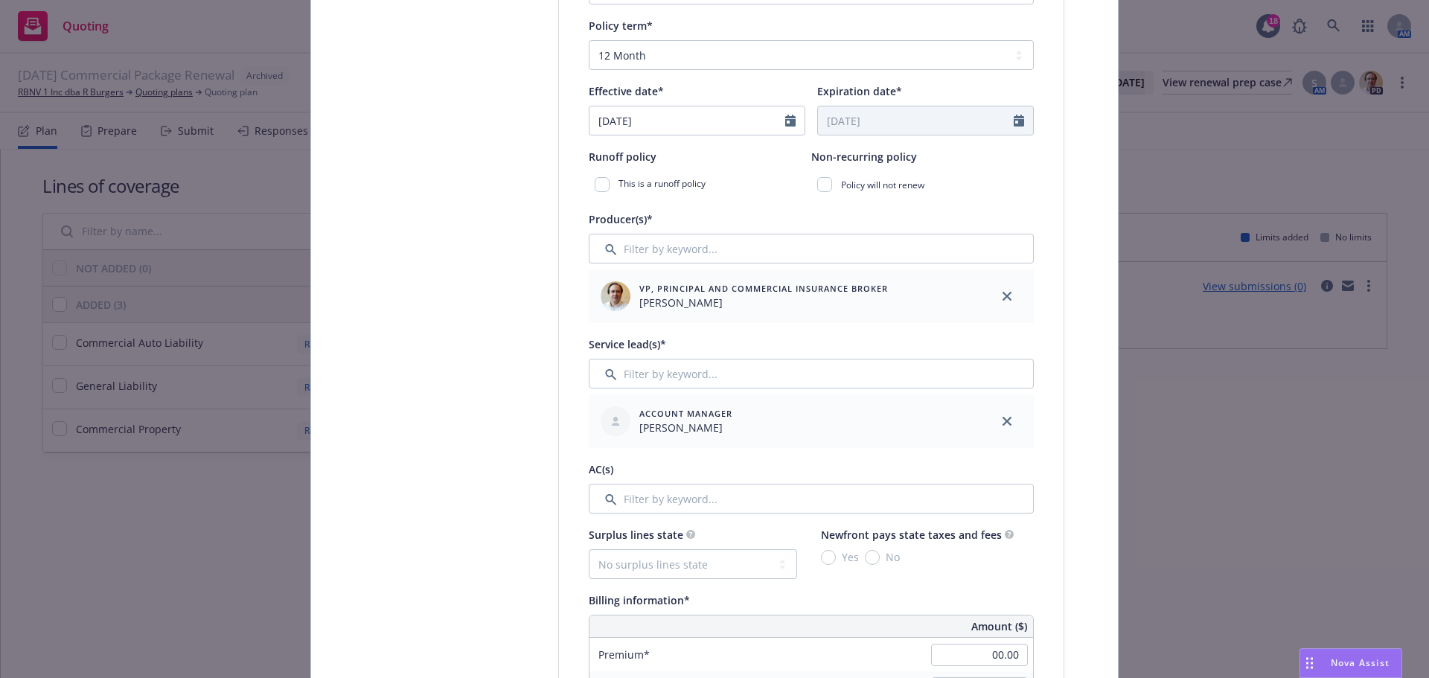
scroll to position [694, 0]
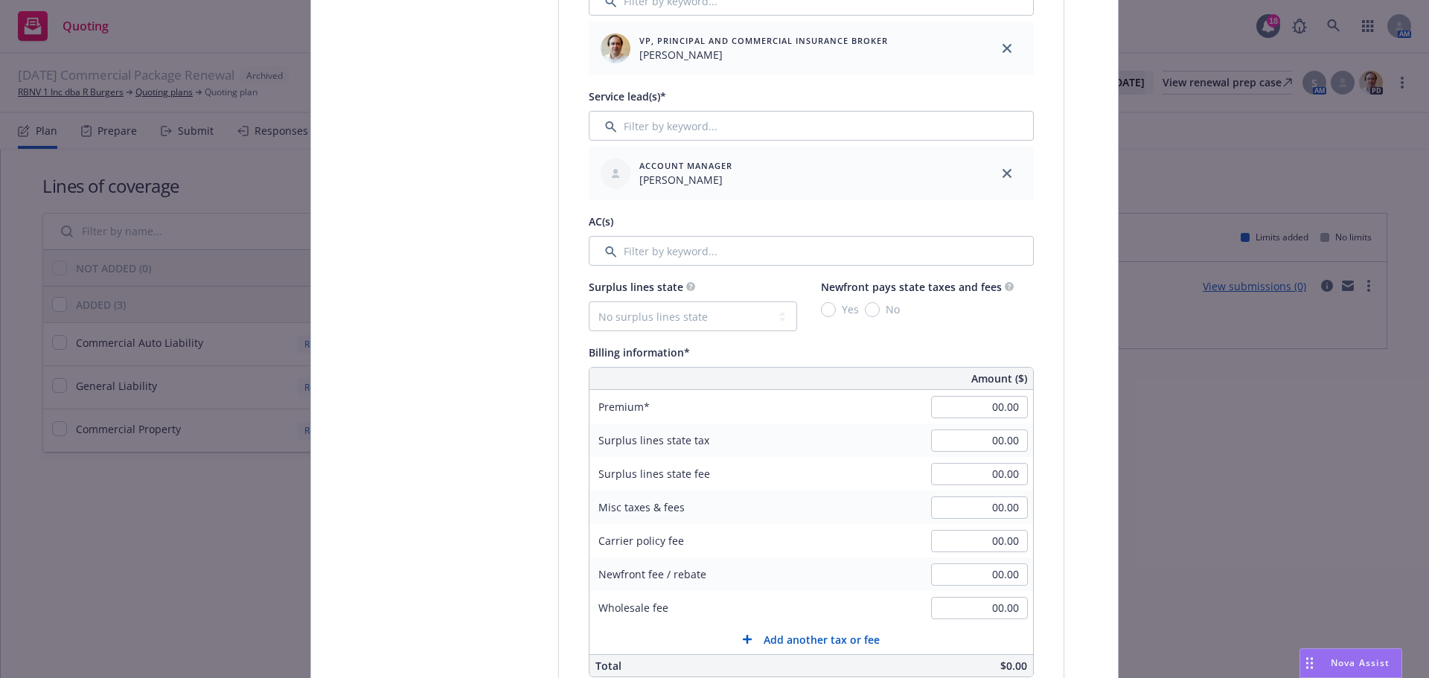
type input "57 SBA BU1HC4-005"
click at [964, 396] on input "00.00" at bounding box center [979, 407] width 97 height 22
type input "10,695.00"
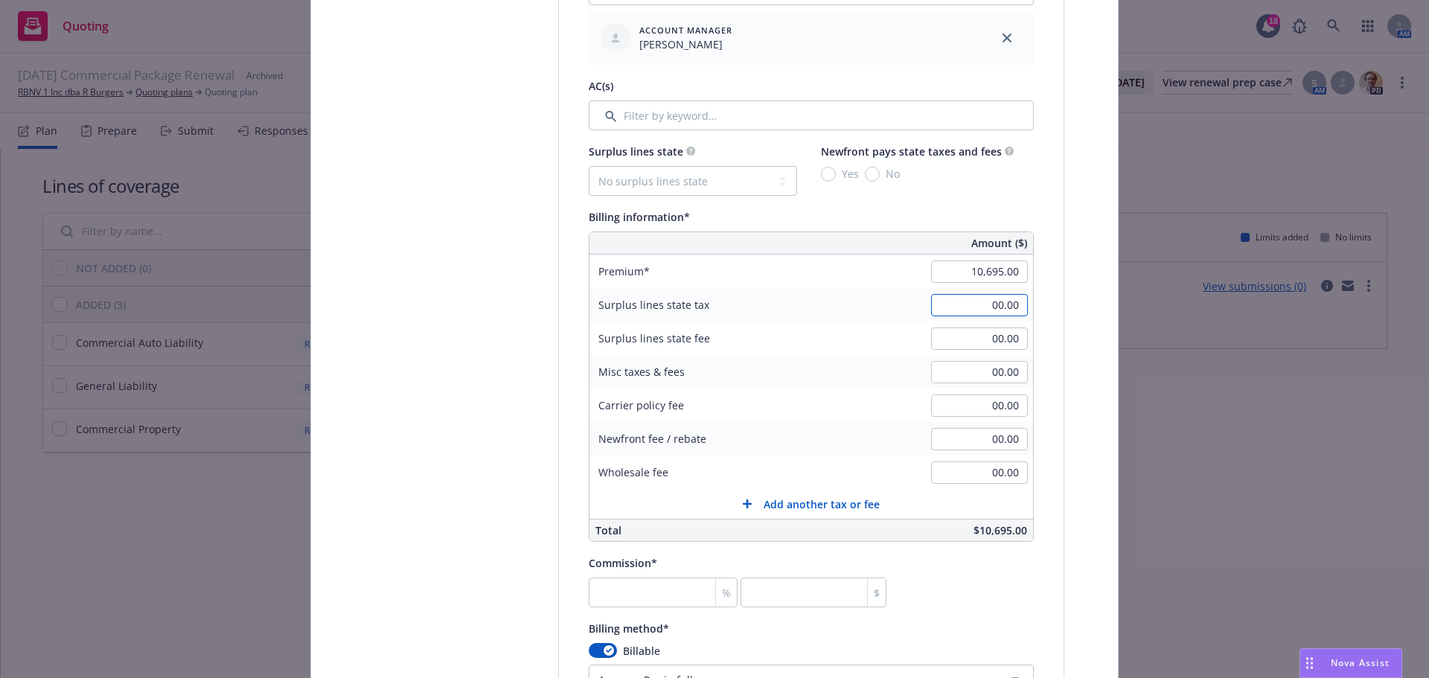
scroll to position [943, 0]
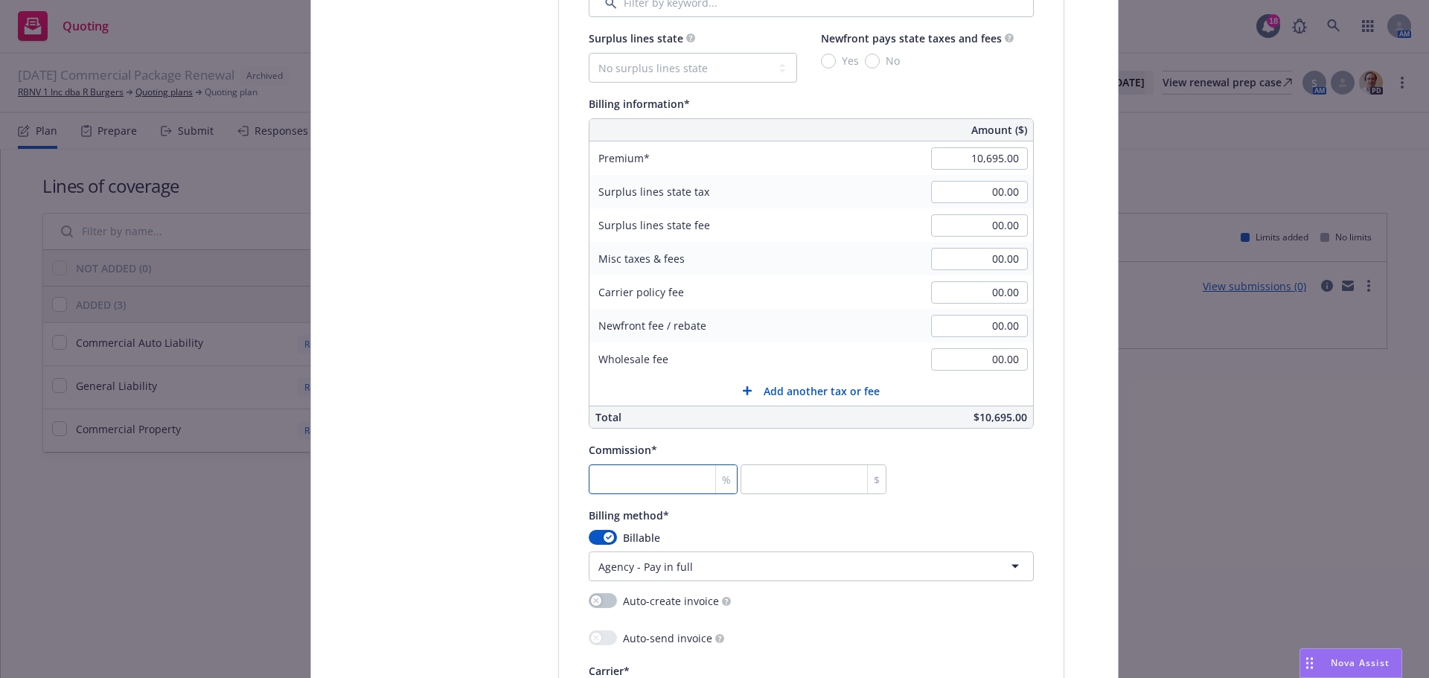
click at [642, 471] on input "number" at bounding box center [663, 479] width 149 height 30
type input "1"
type input "106.95"
type input "15"
type input "1604.25"
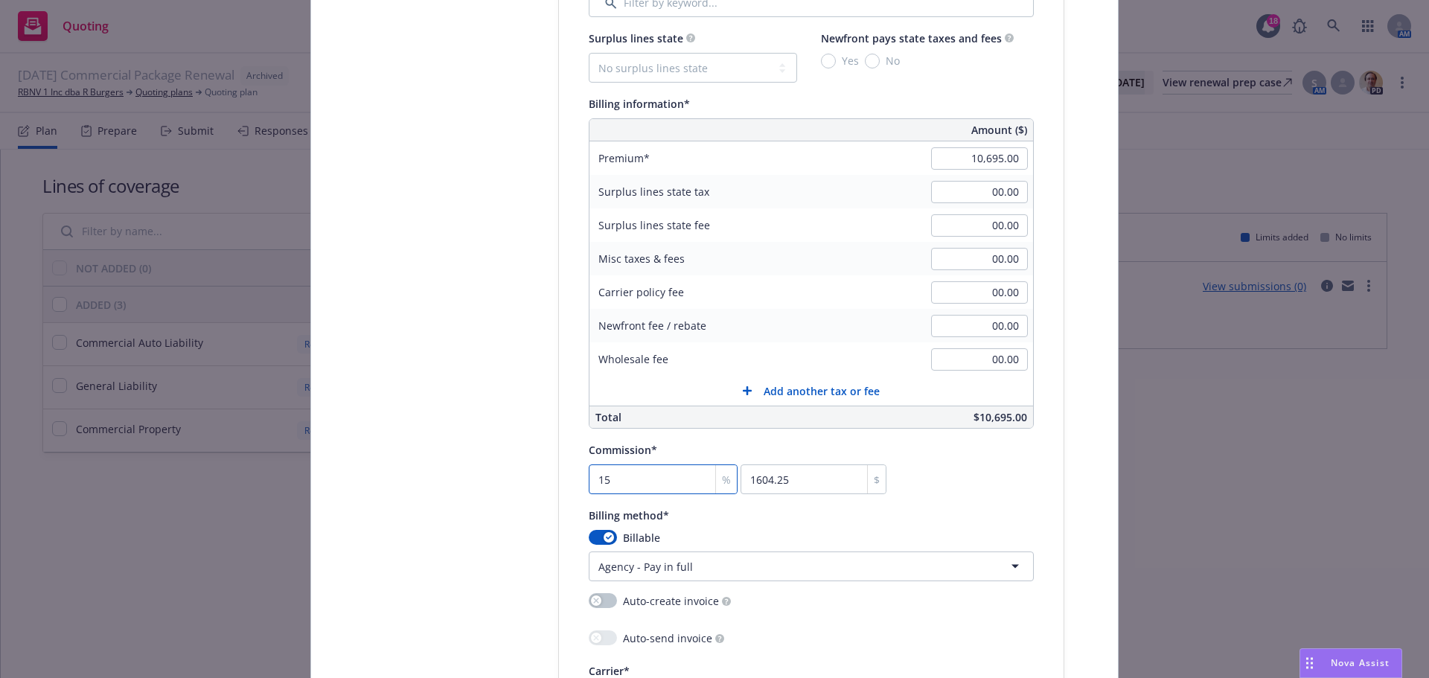
type input "15"
click at [708, 561] on html "Quoting 18 AM 09/01/25 Commercial Package Renewal Archived RBNV 1 Inc dba R Bur…" at bounding box center [714, 339] width 1429 height 678
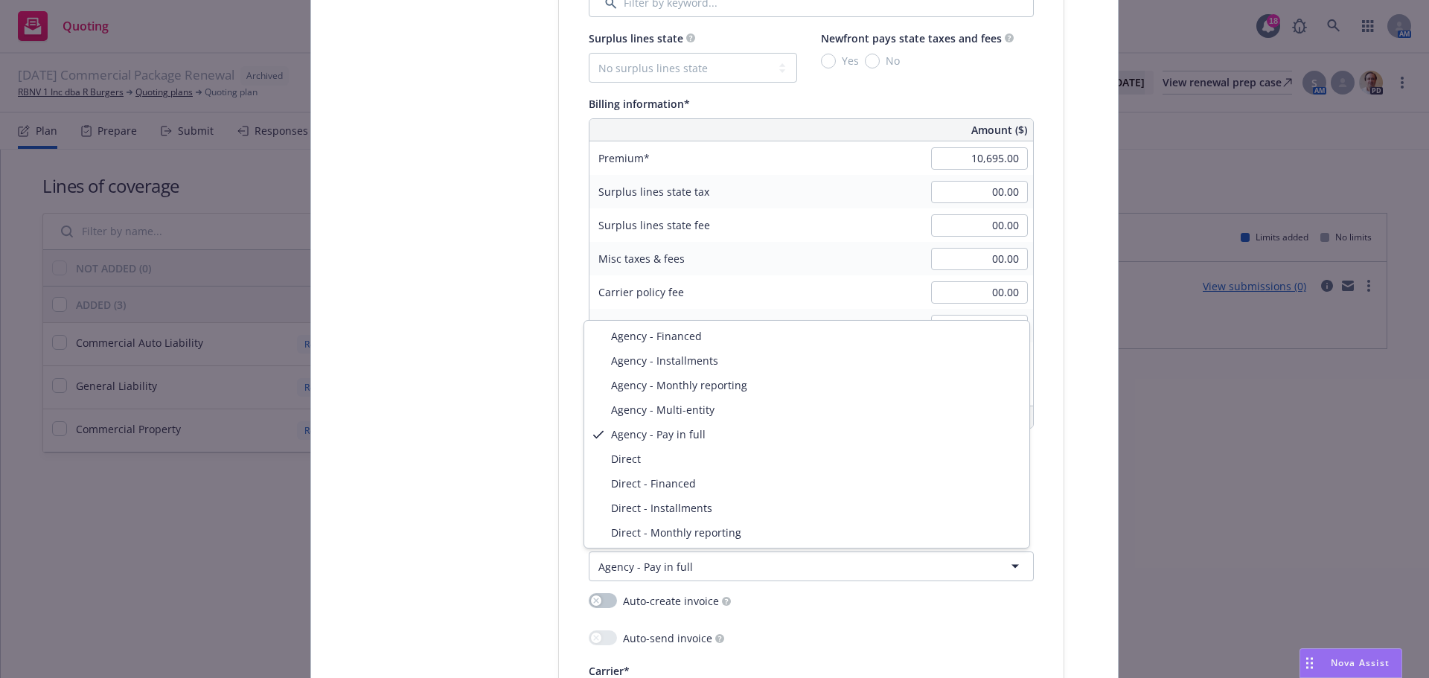
select select "DIRECT"
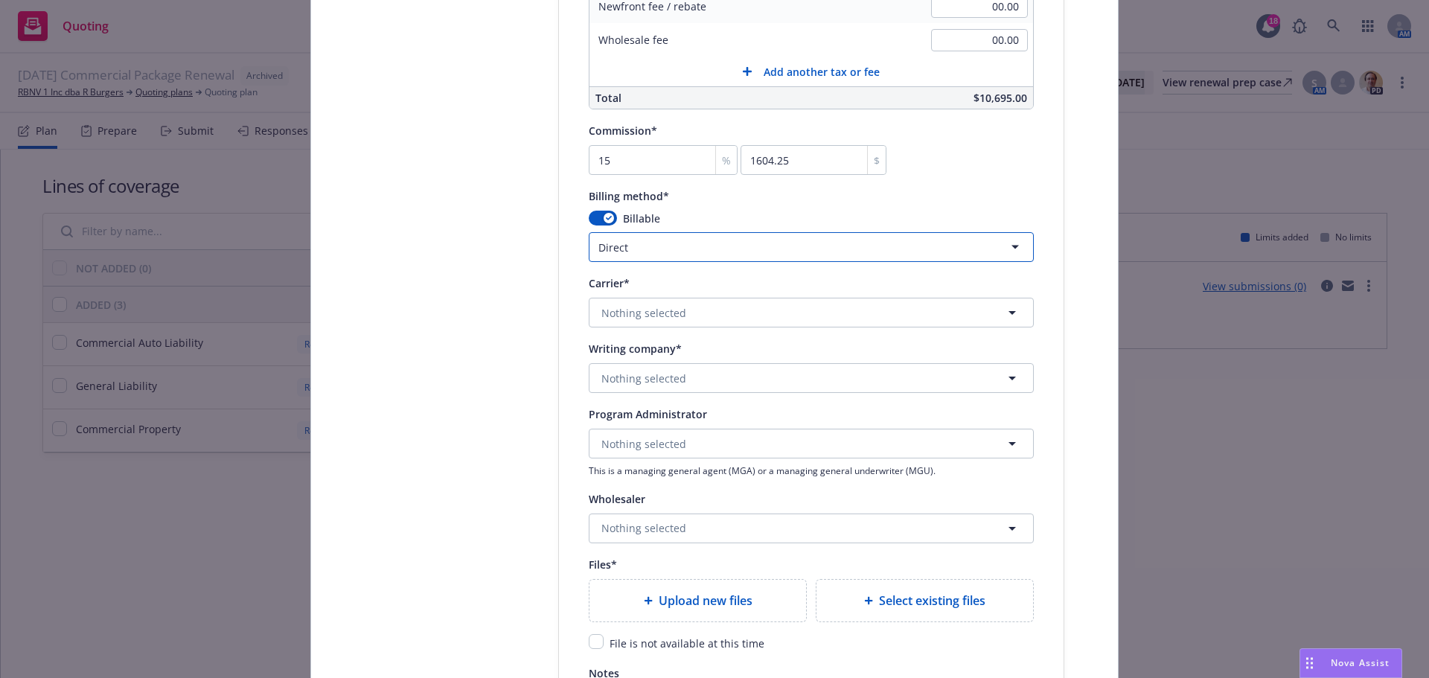
scroll to position [1389, 0]
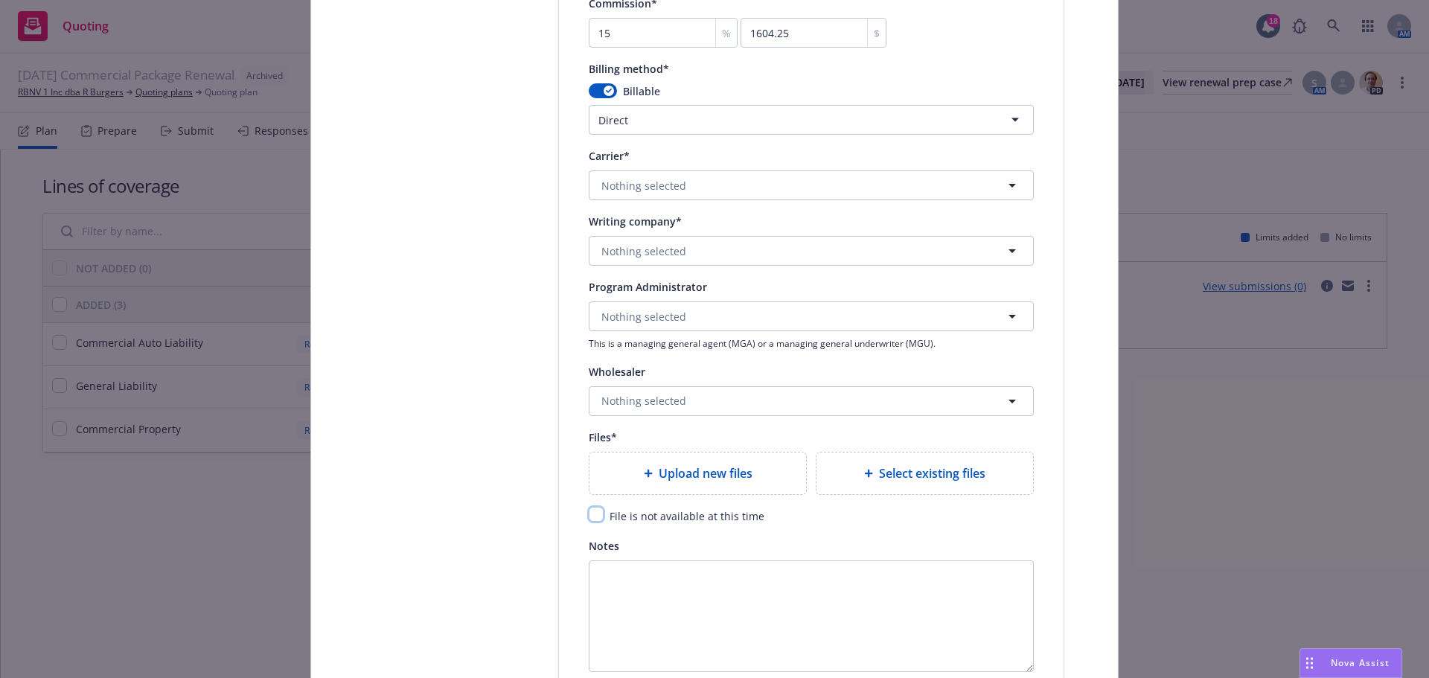
click at [591, 516] on input "checkbox" at bounding box center [596, 514] width 15 height 15
checkbox input "true"
click at [624, 181] on span "Nothing selected" at bounding box center [643, 186] width 85 height 16
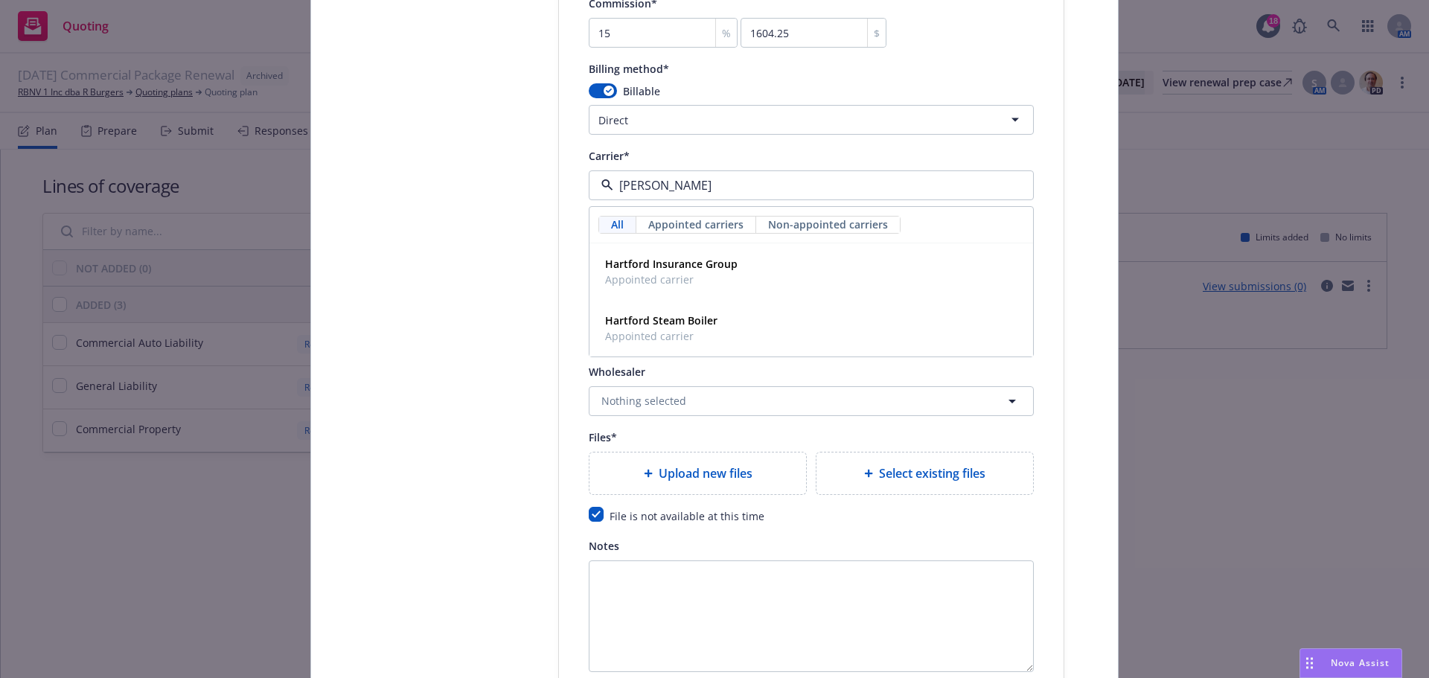
type input "hartf"
click at [726, 278] on span "Appointed carrier" at bounding box center [671, 280] width 132 height 16
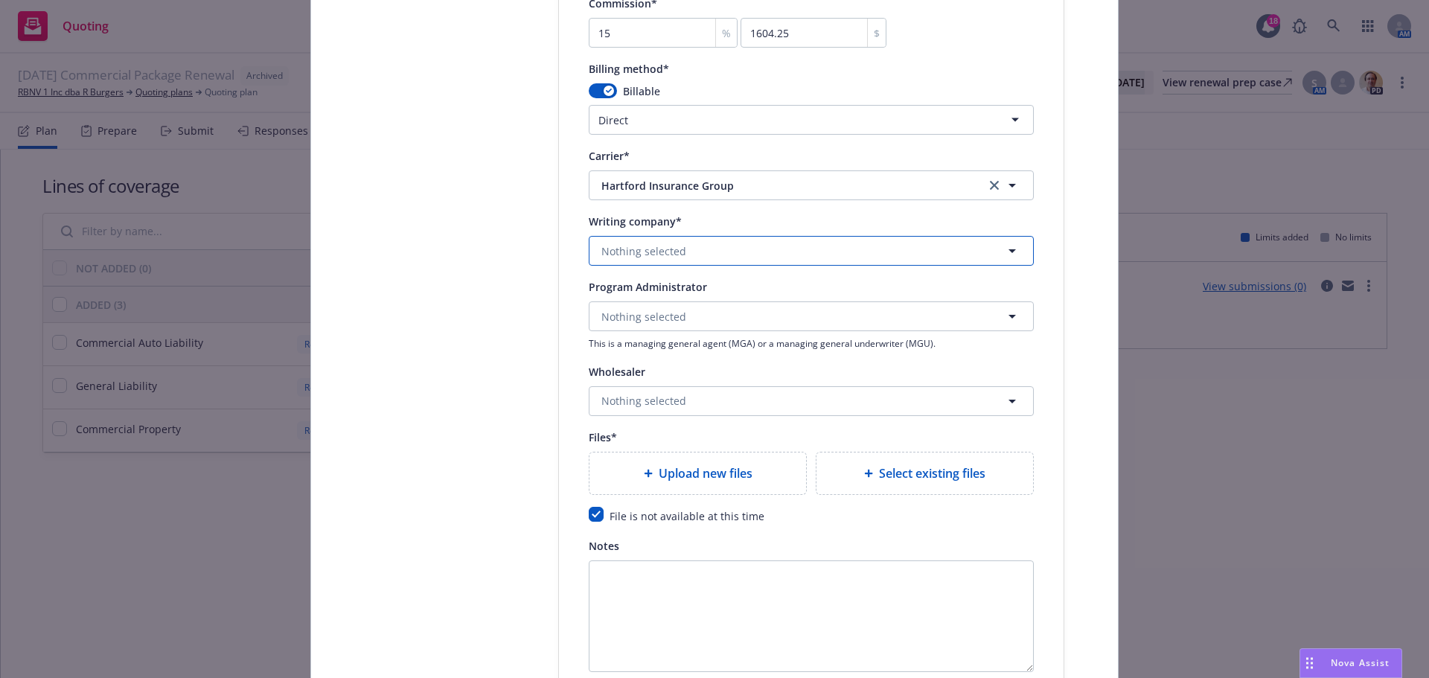
click at [757, 252] on button "Nothing selected" at bounding box center [811, 251] width 445 height 30
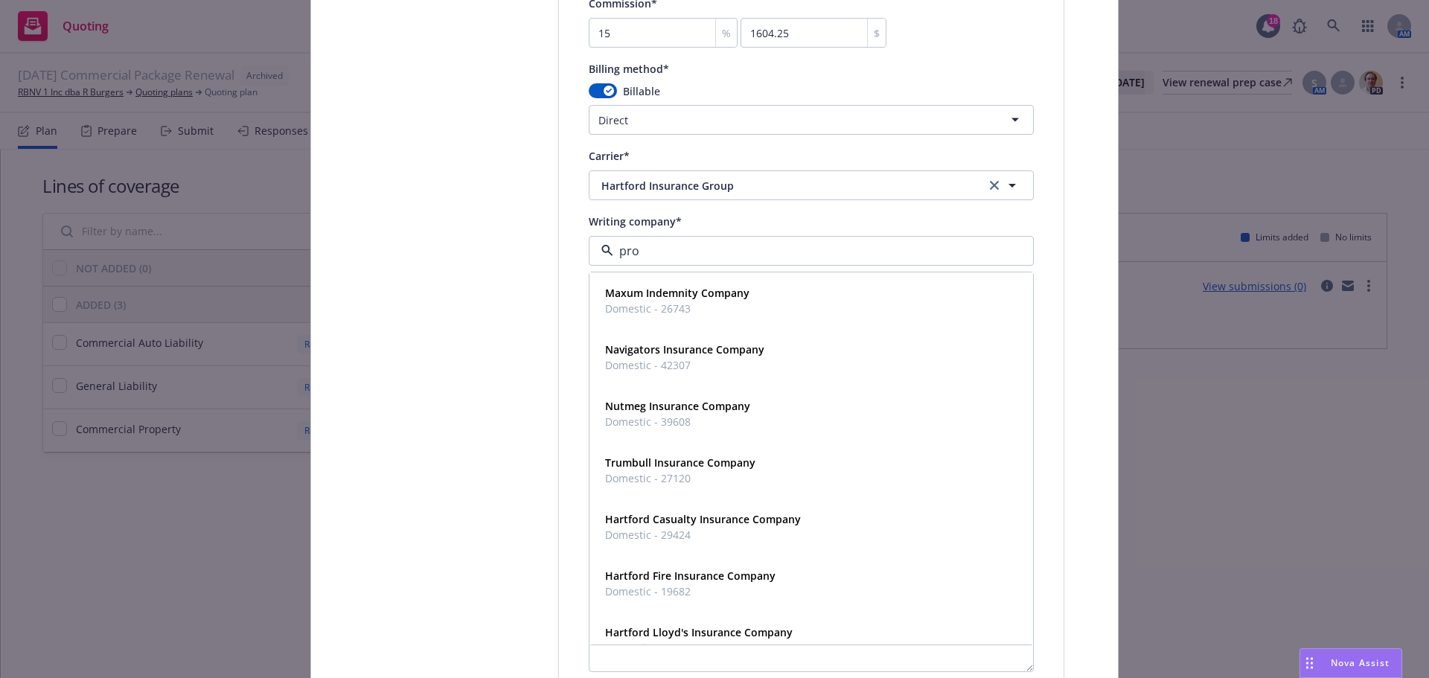
type input "prop"
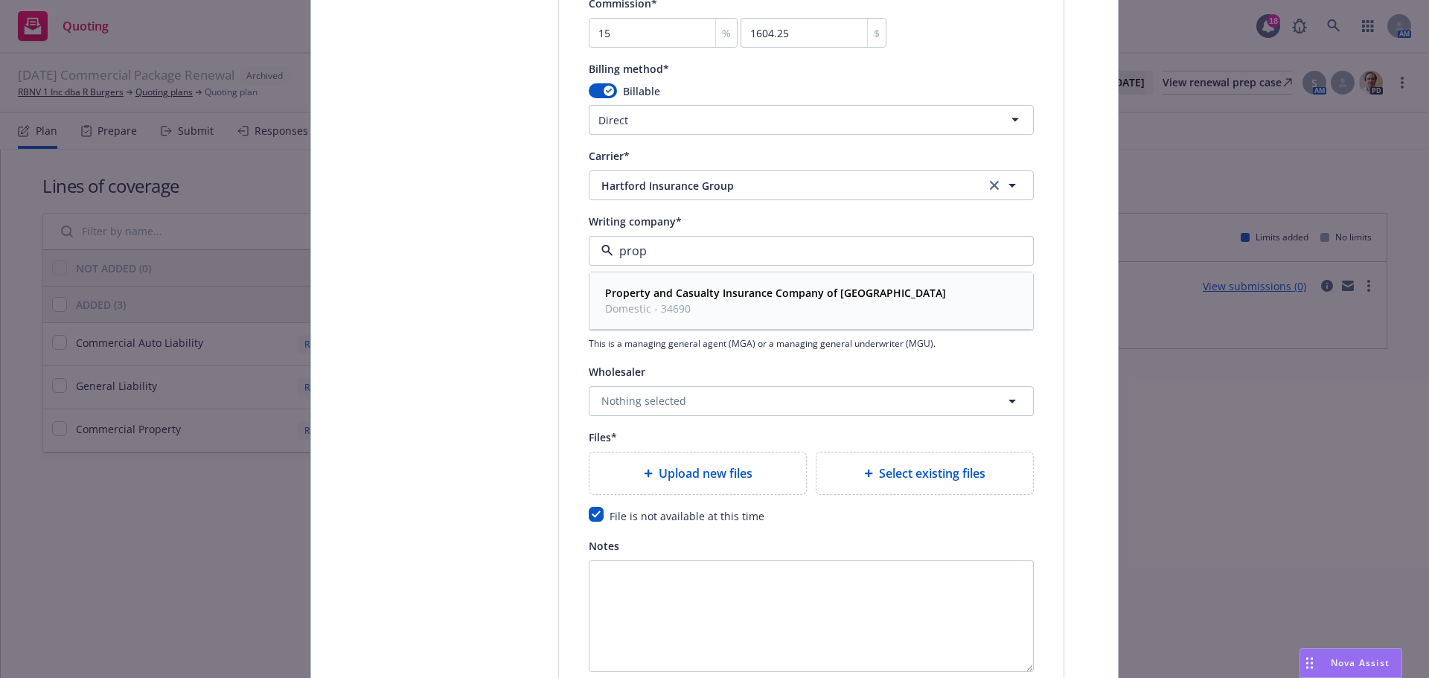
click at [825, 308] on span "Domestic - 34690" at bounding box center [775, 309] width 341 height 16
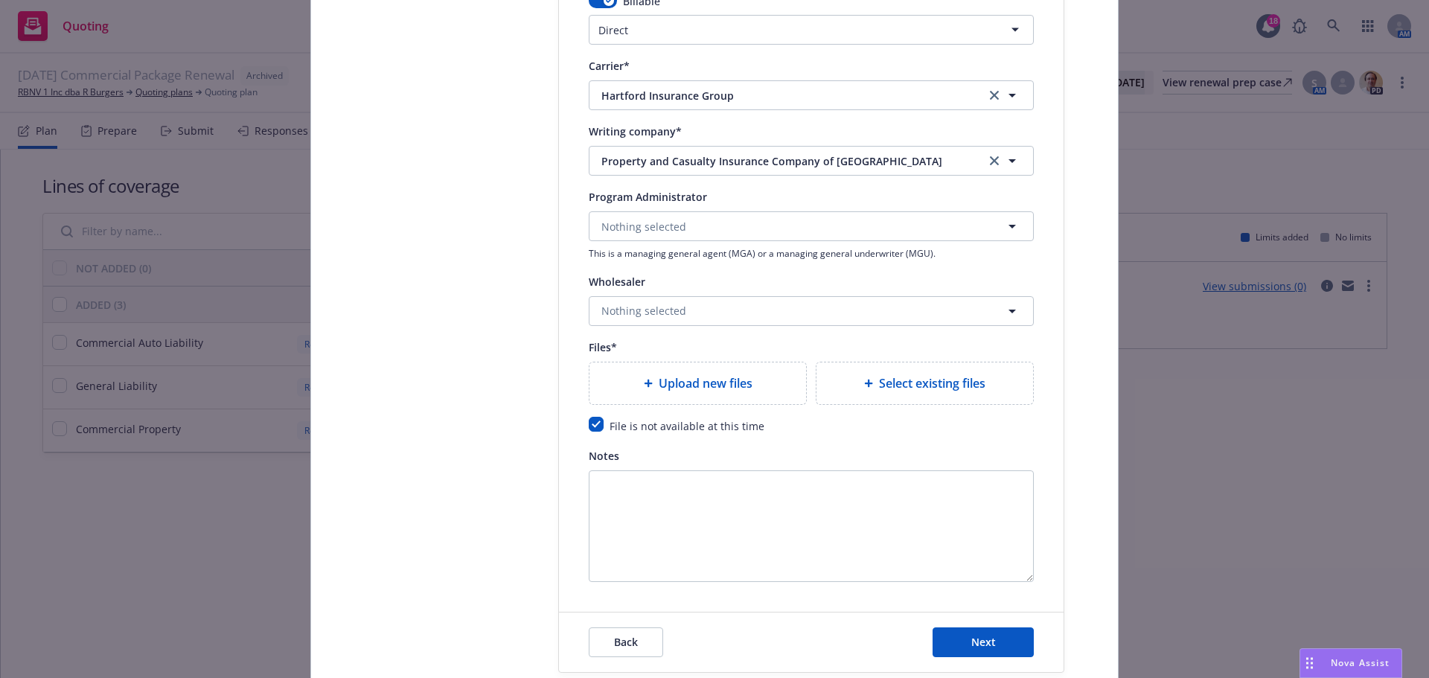
scroll to position [1585, 0]
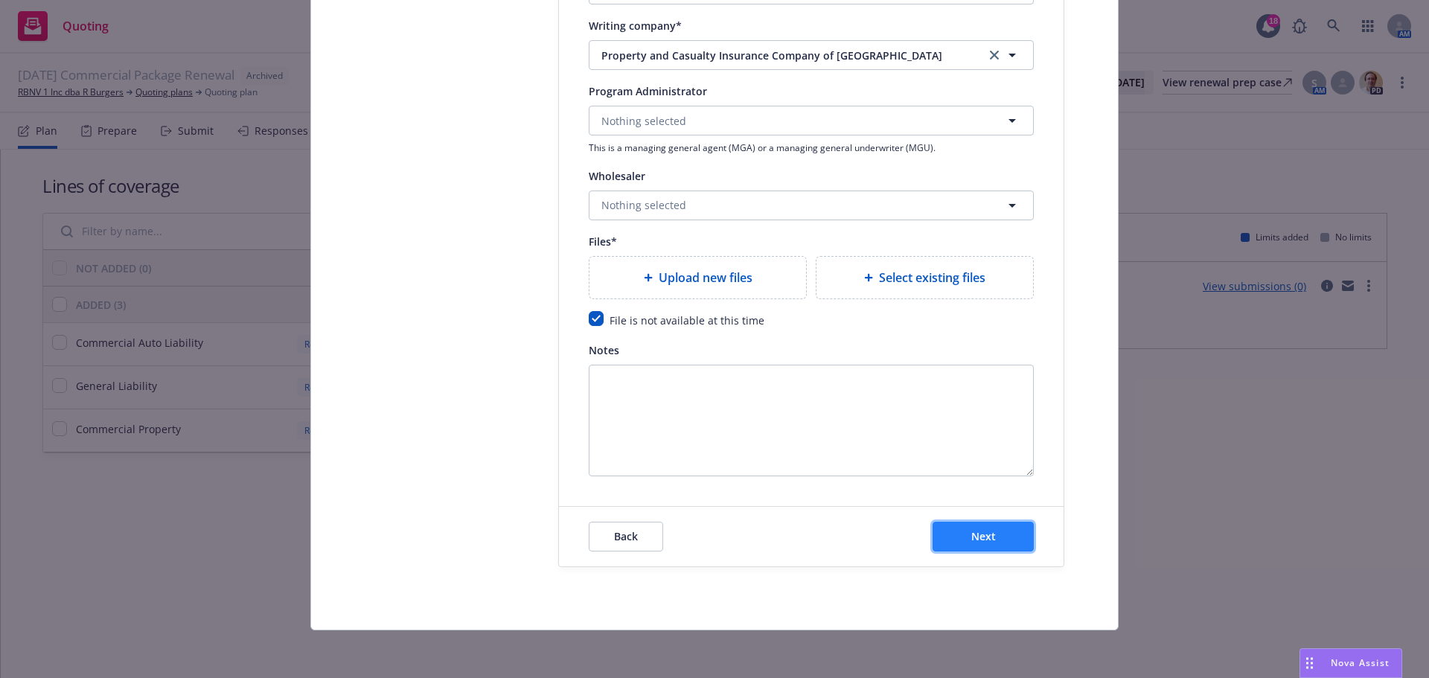
click at [996, 533] on button "Next" at bounding box center [982, 537] width 101 height 30
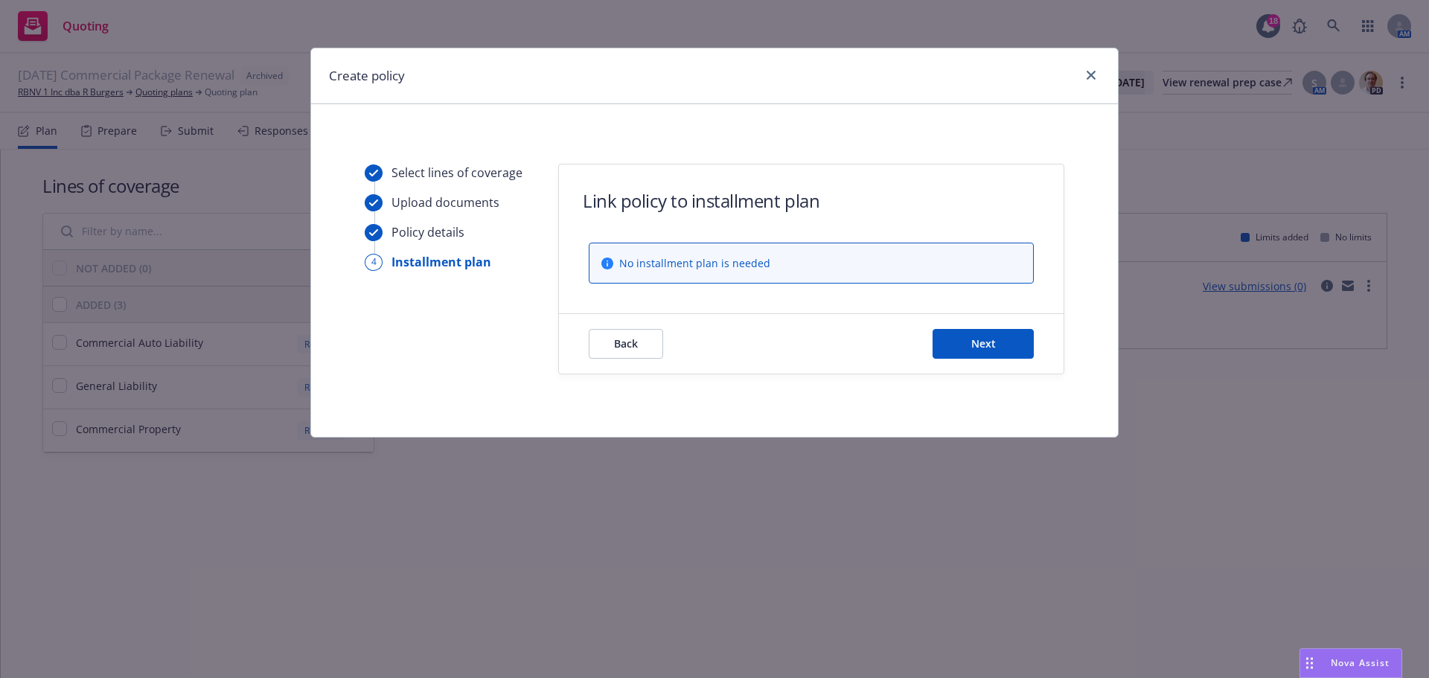
scroll to position [0, 0]
click at [1006, 355] on button "Next" at bounding box center [982, 344] width 101 height 30
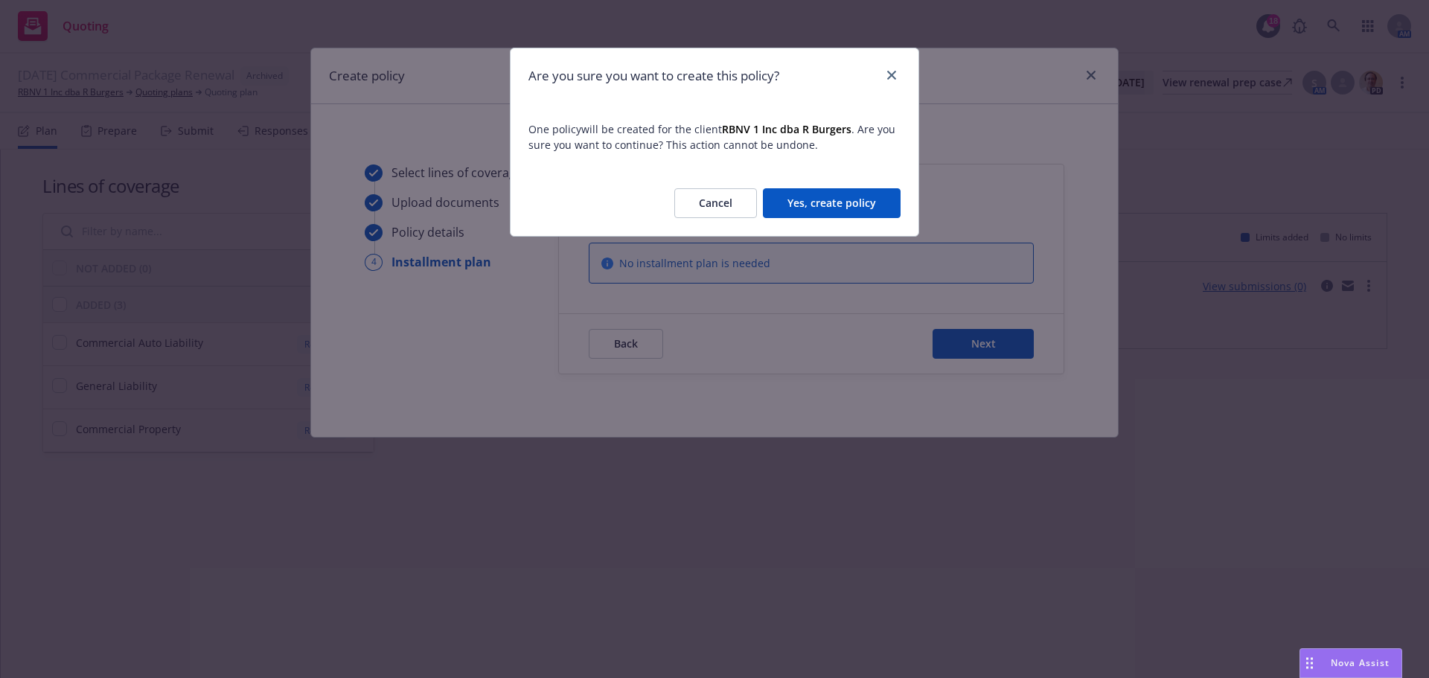
click at [831, 199] on button "Yes, create policy" at bounding box center [832, 203] width 138 height 30
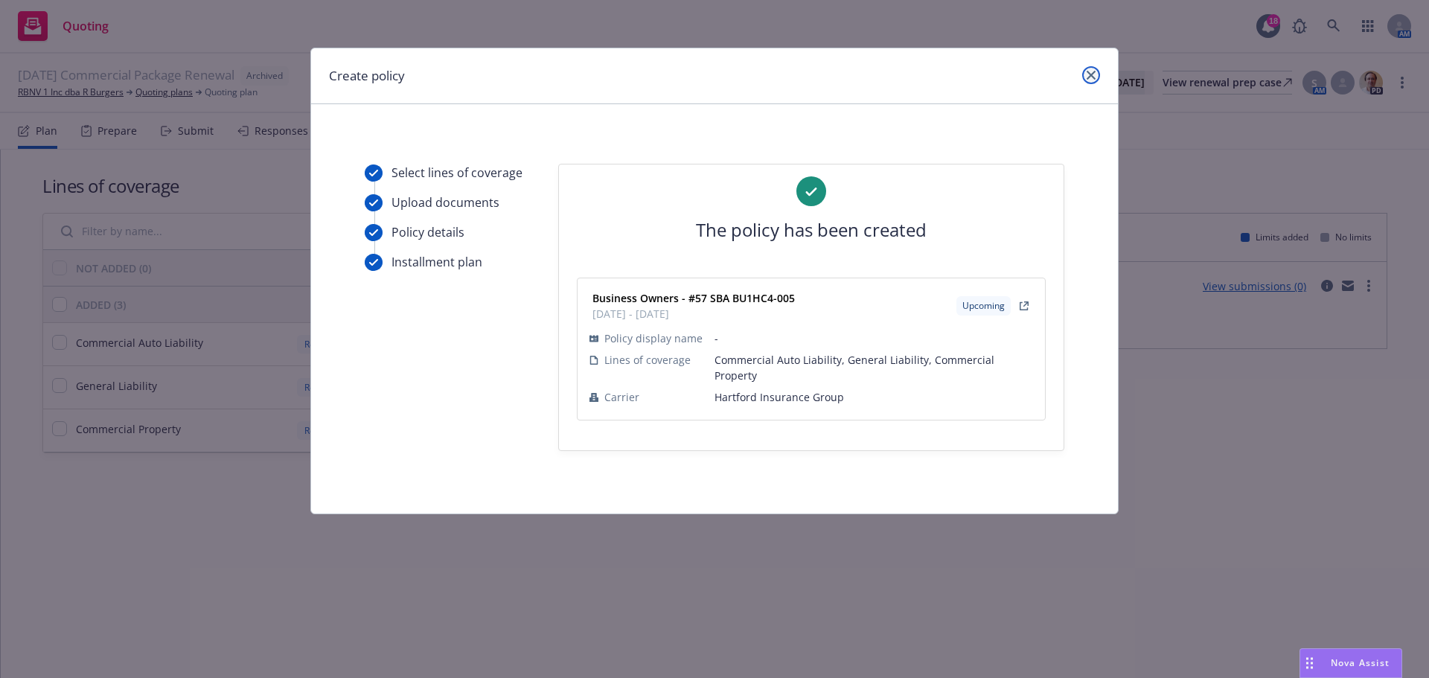
click at [1089, 79] on icon "close" at bounding box center [1091, 75] width 9 height 9
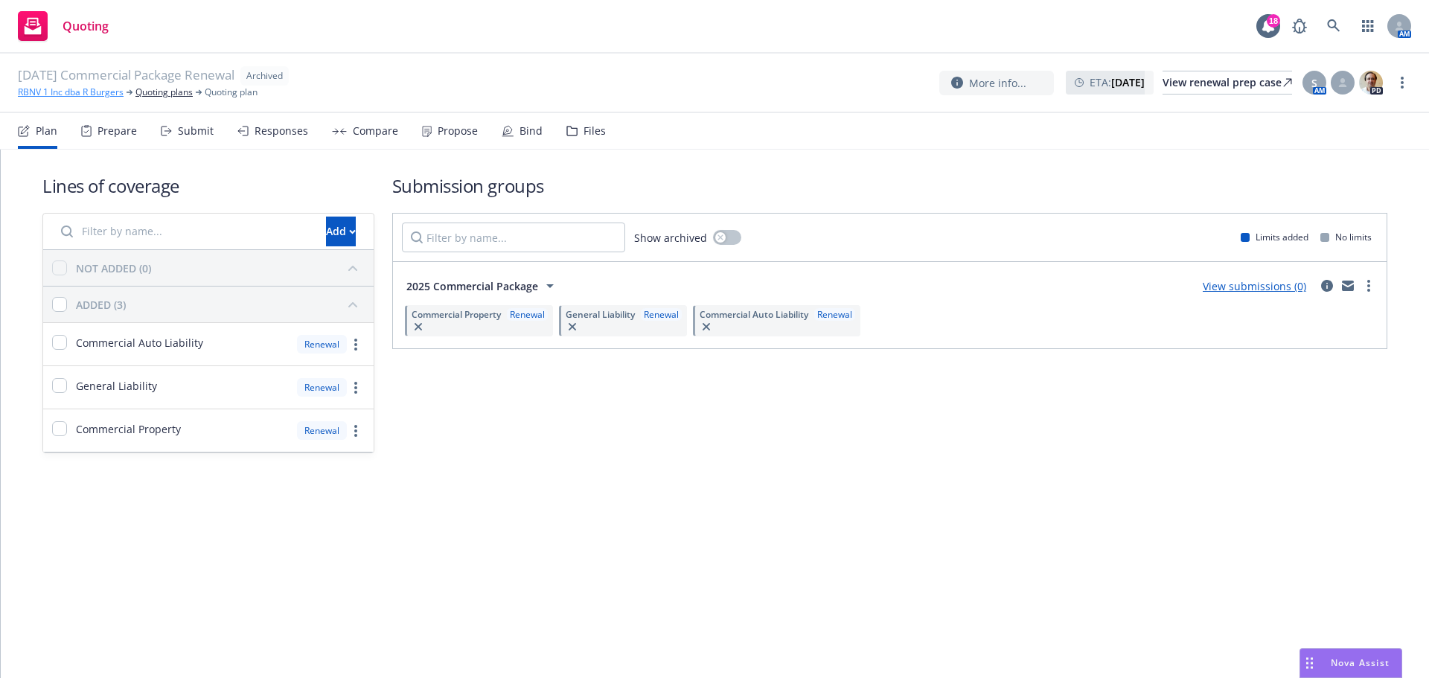
click at [101, 89] on link "RBNV 1 Inc dba R Burgers" at bounding box center [71, 92] width 106 height 13
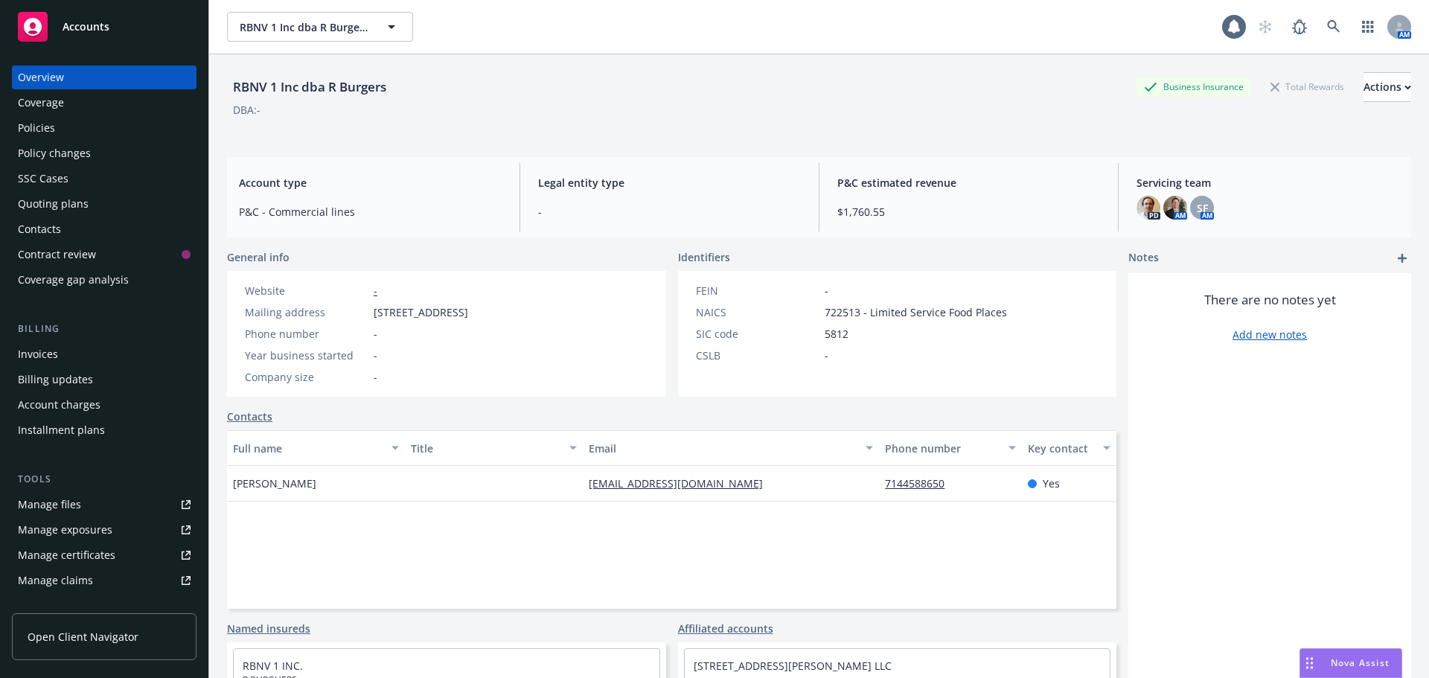
click at [147, 137] on div "Policies" at bounding box center [104, 128] width 173 height 24
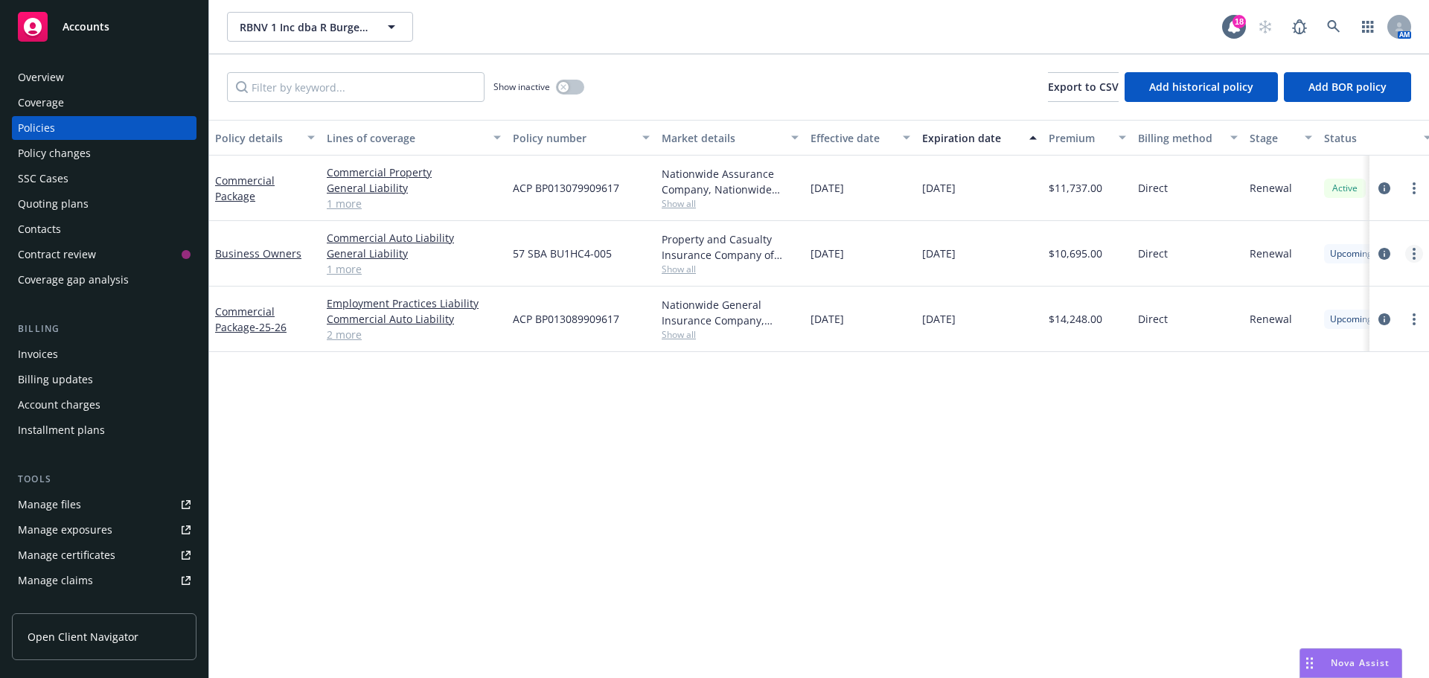
click at [1412, 249] on icon "more" at bounding box center [1413, 254] width 3 height 12
click at [1366, 345] on link "End policy" at bounding box center [1334, 344] width 175 height 30
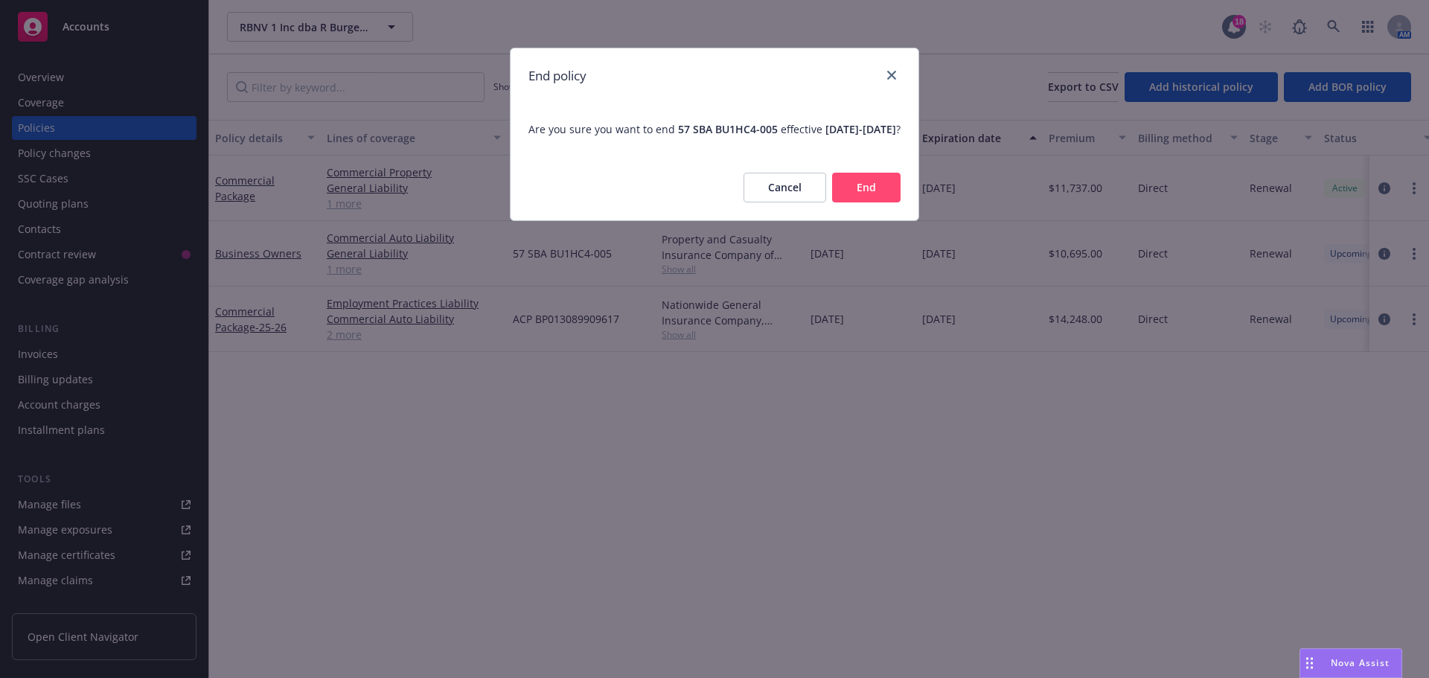
click at [866, 202] on button "End" at bounding box center [866, 188] width 68 height 30
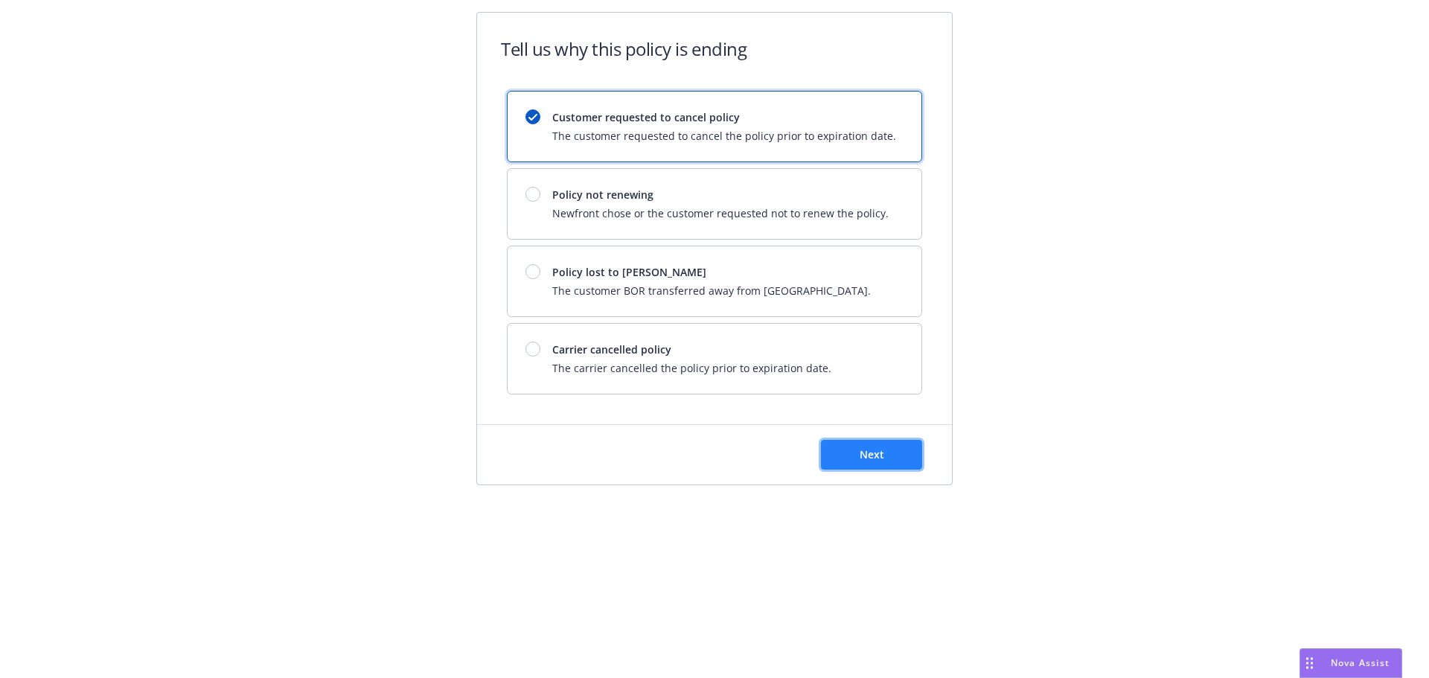
click at [887, 459] on button "Next" at bounding box center [871, 455] width 101 height 30
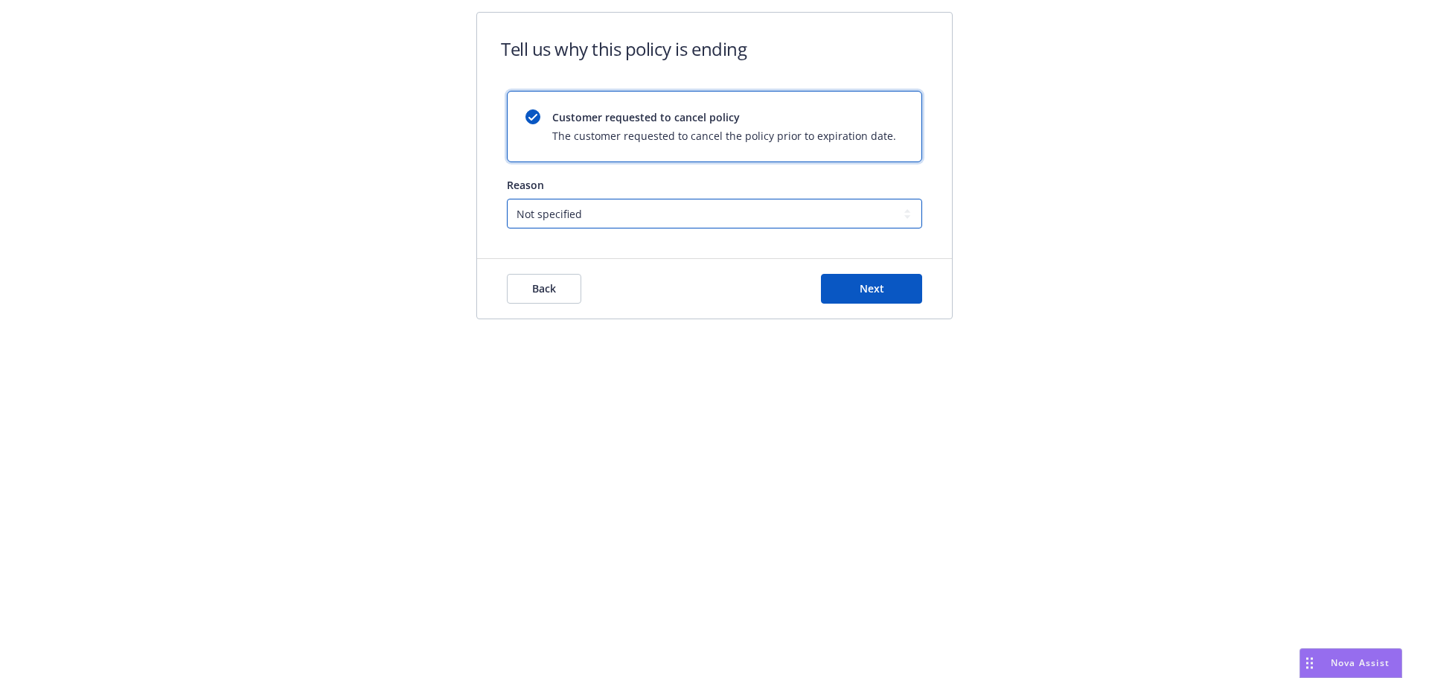
click at [691, 224] on select "Not specified Service Pricing Buyer change M&A, Bankruptcy, or Out of business …" at bounding box center [714, 214] width 415 height 30
drag, startPoint x: 1052, startPoint y: 274, endPoint x: 935, endPoint y: 284, distance: 117.2
click at [1052, 274] on div "Tell us why this policy is ending Customer requested to cancel policy The custo…" at bounding box center [714, 175] width 1429 height 350
click at [908, 281] on button "Next" at bounding box center [871, 289] width 101 height 30
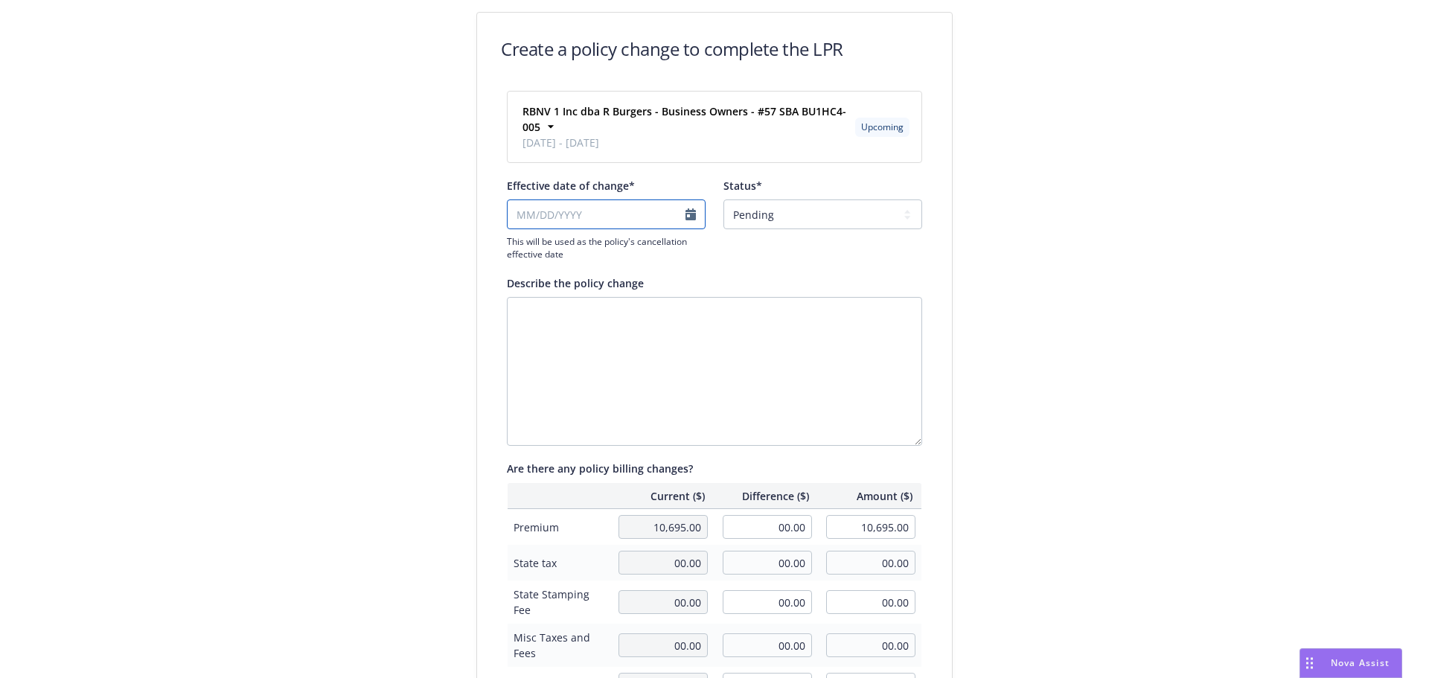
select select "August"
select select "2025"
click at [646, 215] on input "Effective date of change*" at bounding box center [606, 214] width 199 height 30
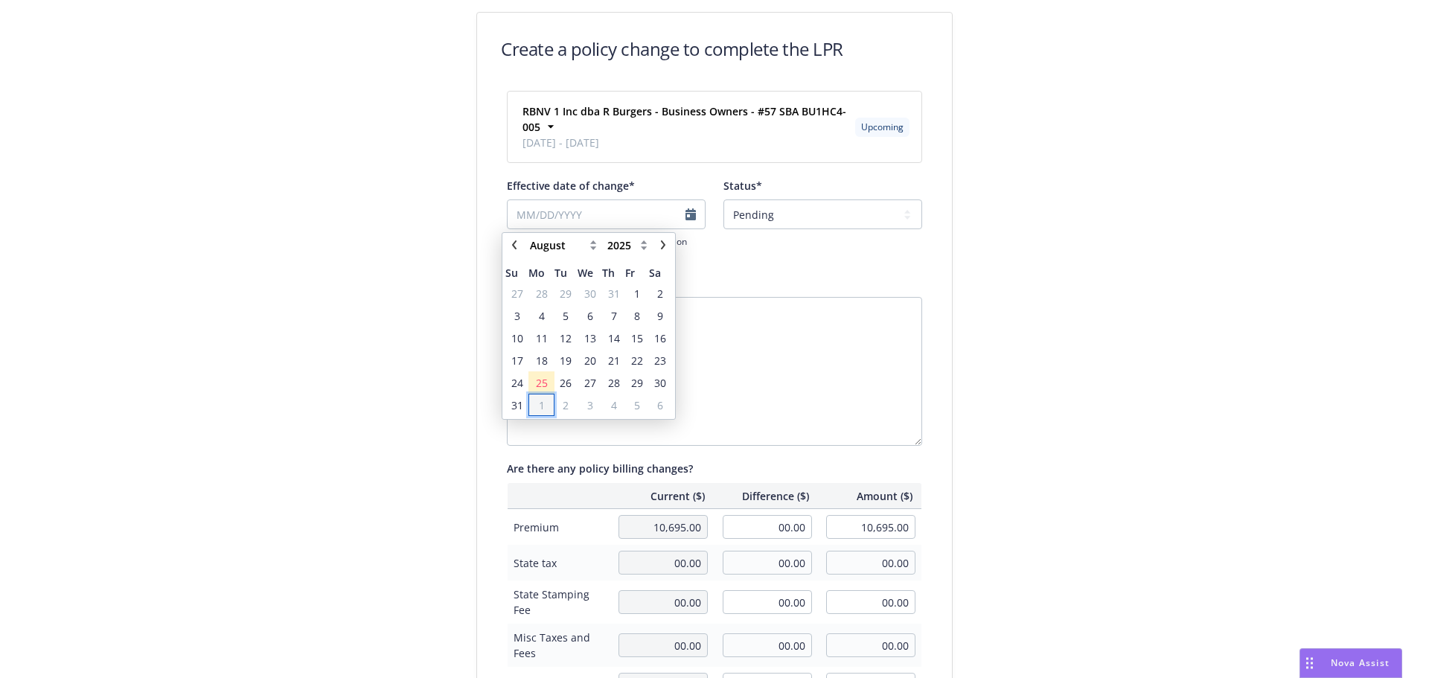
click at [540, 401] on span "1" at bounding box center [542, 405] width 6 height 16
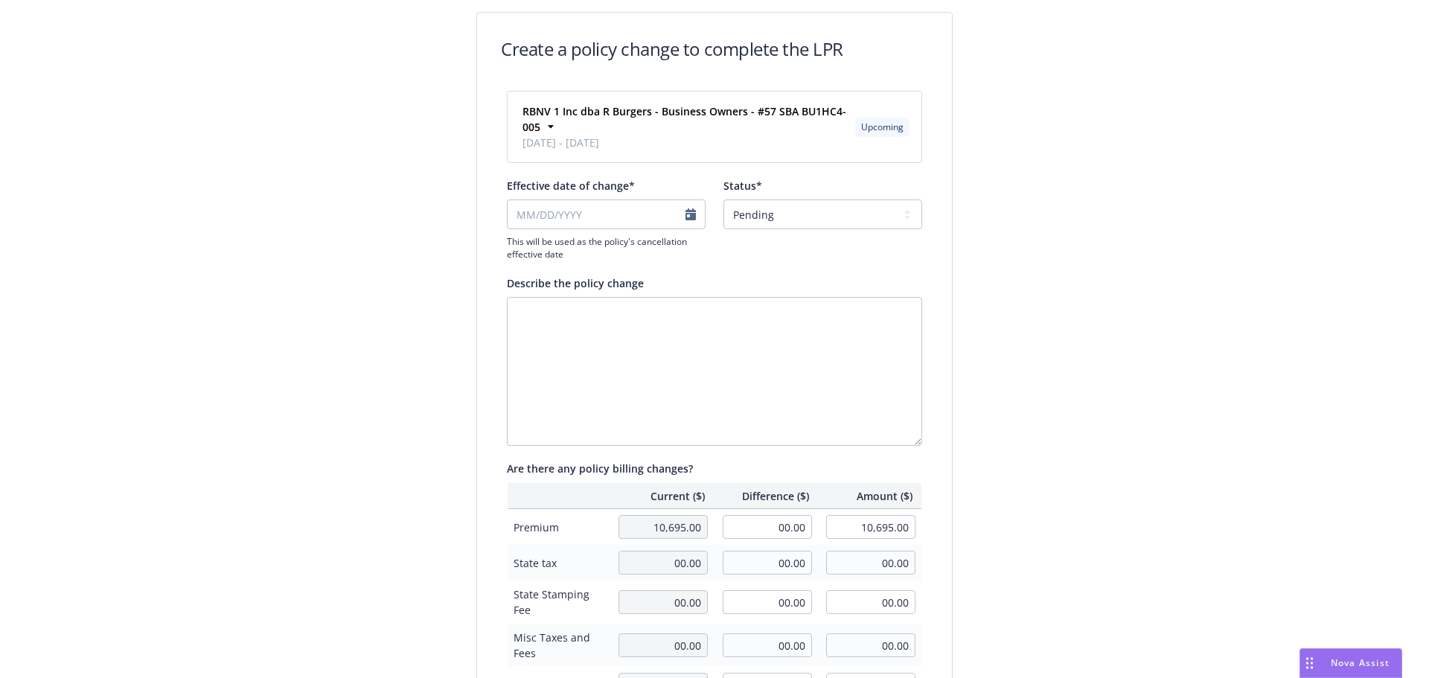
type input "09/01/2025"
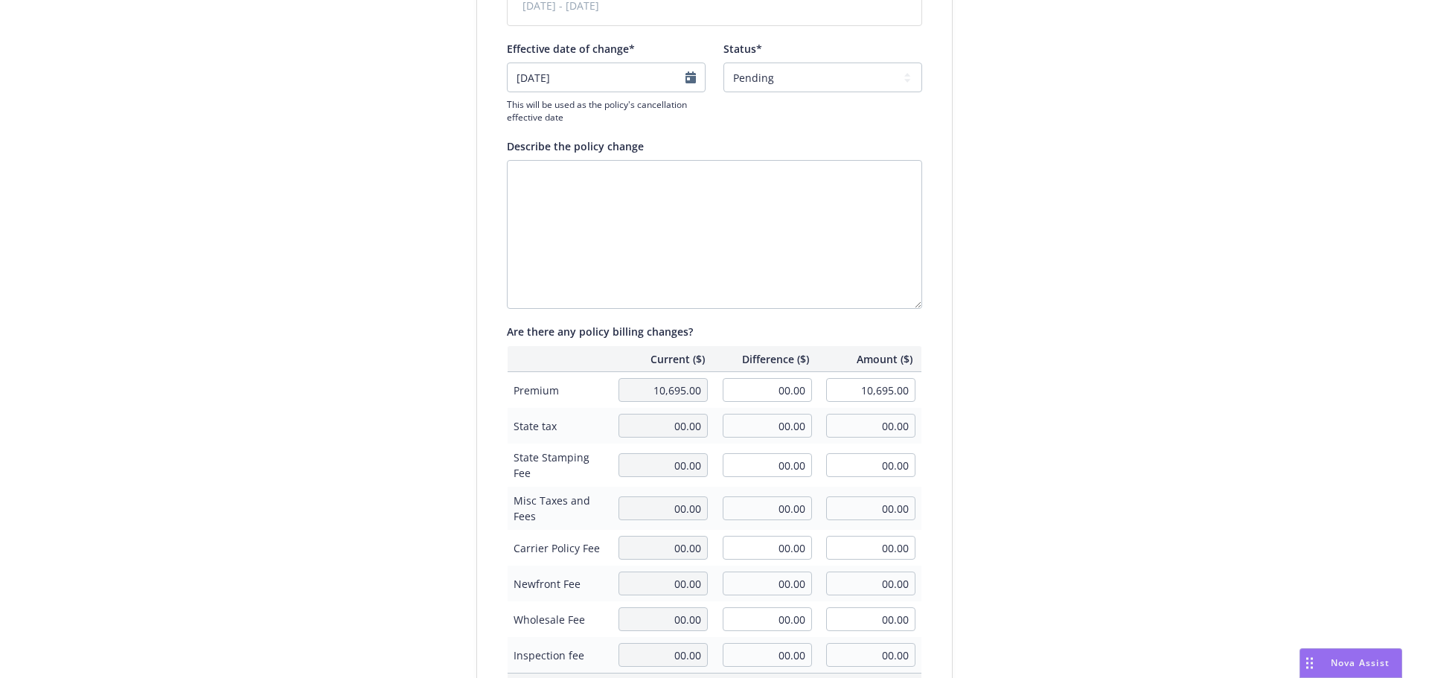
scroll to position [348, 0]
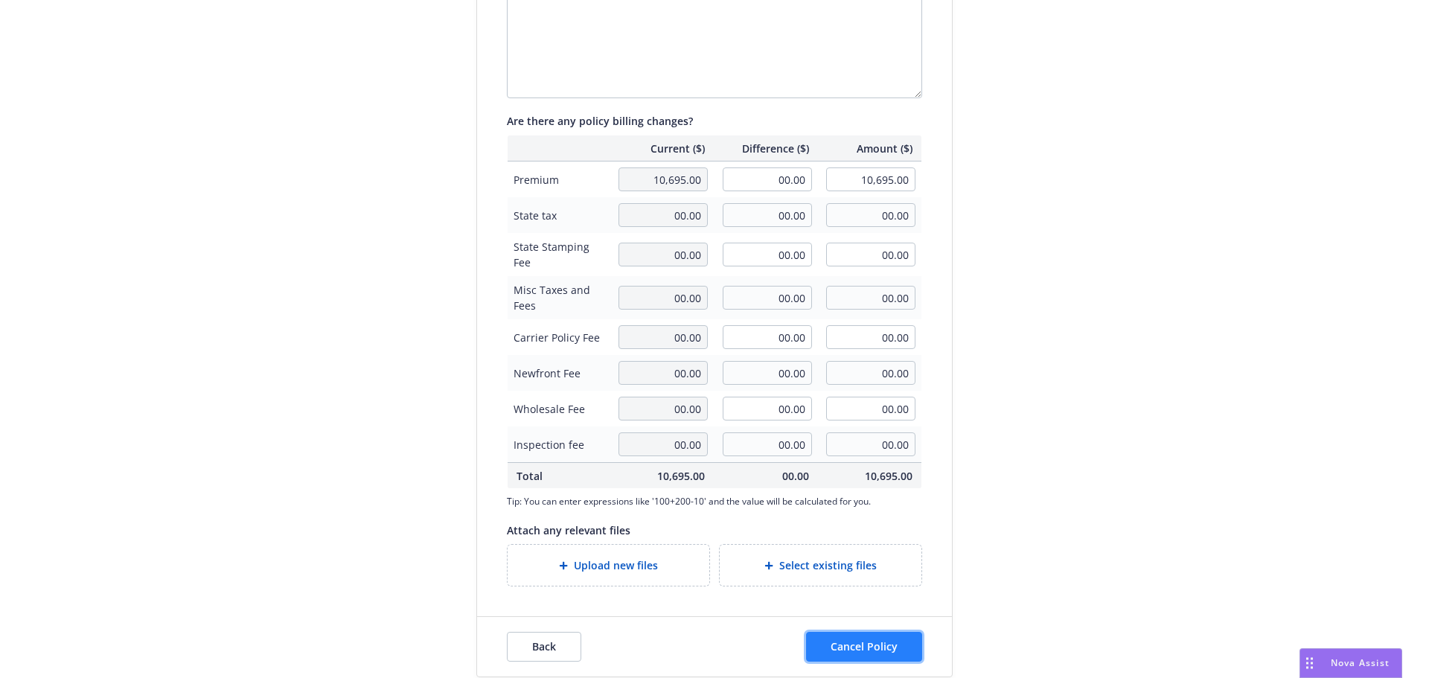
click at [900, 639] on button "Cancel Policy" at bounding box center [864, 647] width 116 height 30
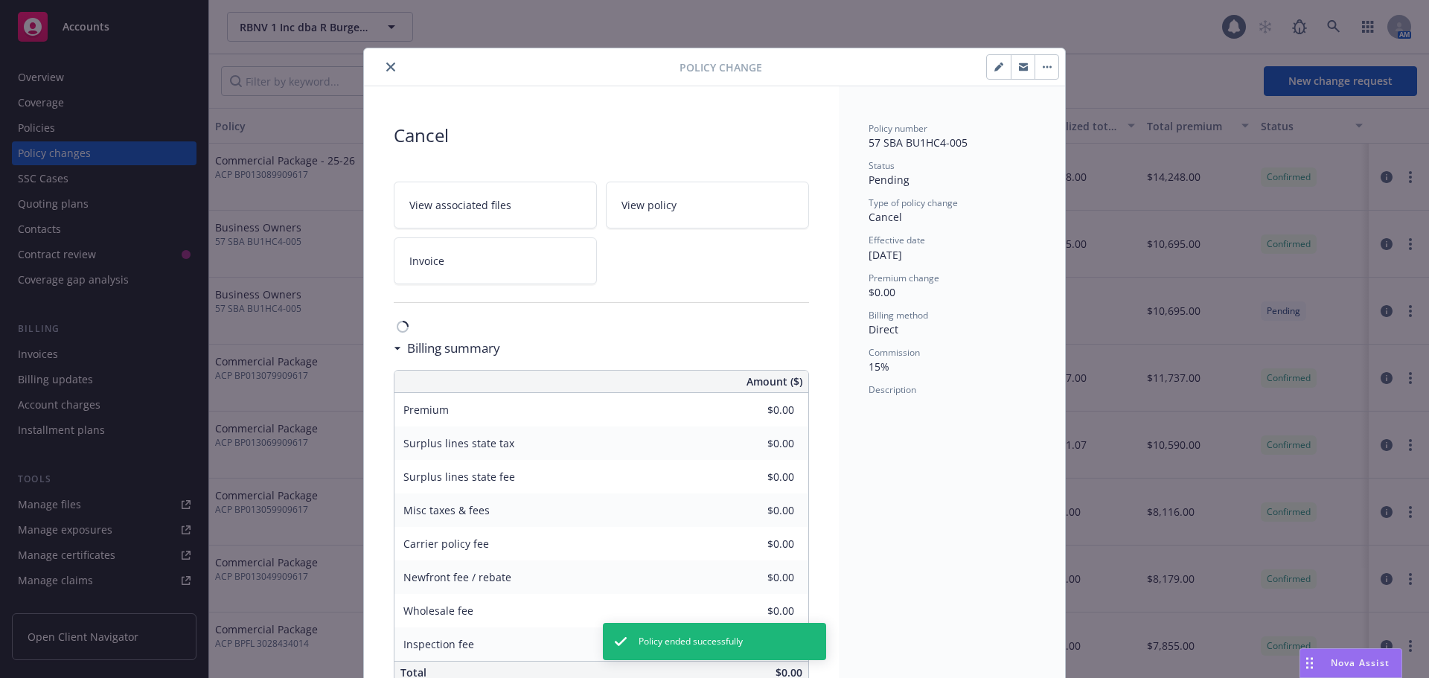
scroll to position [38, 0]
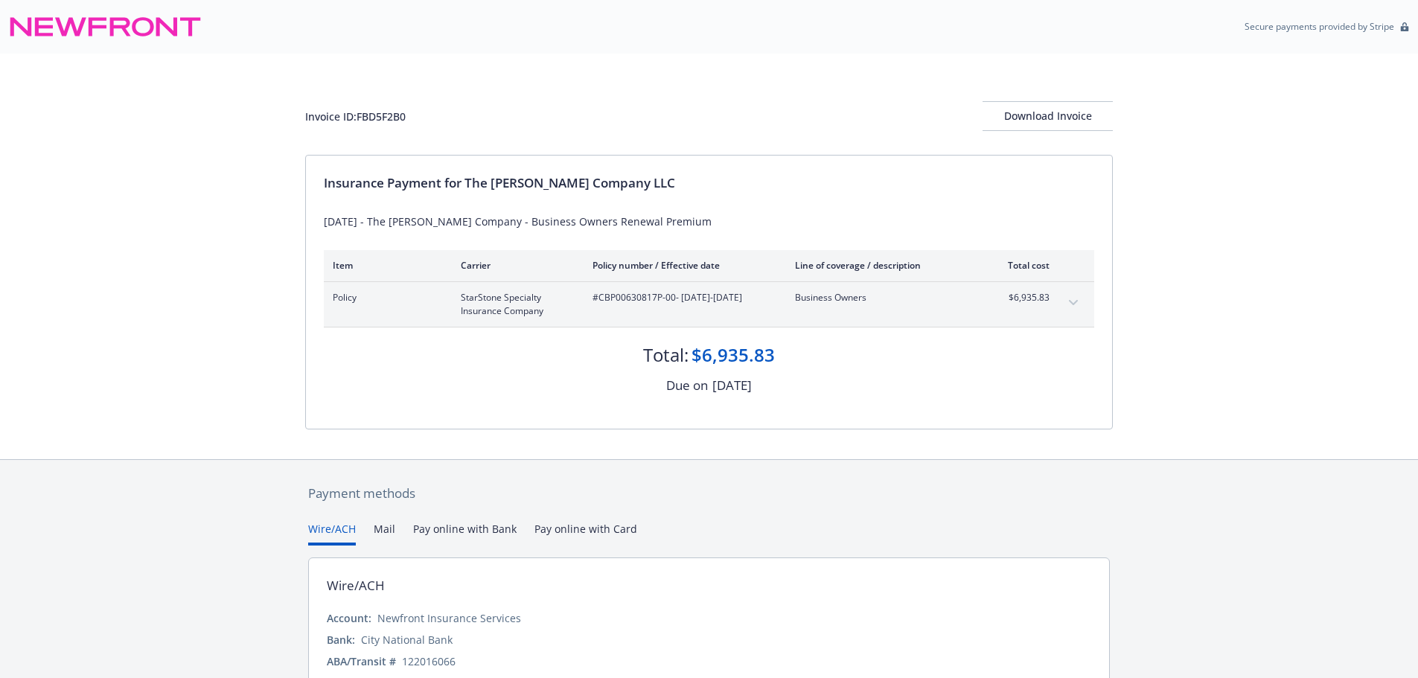
click at [121, 537] on div "Payment methods Wire/ACH Mail Pay online with Bank Pay online with Card Wire/AC…" at bounding box center [709, 613] width 1418 height 308
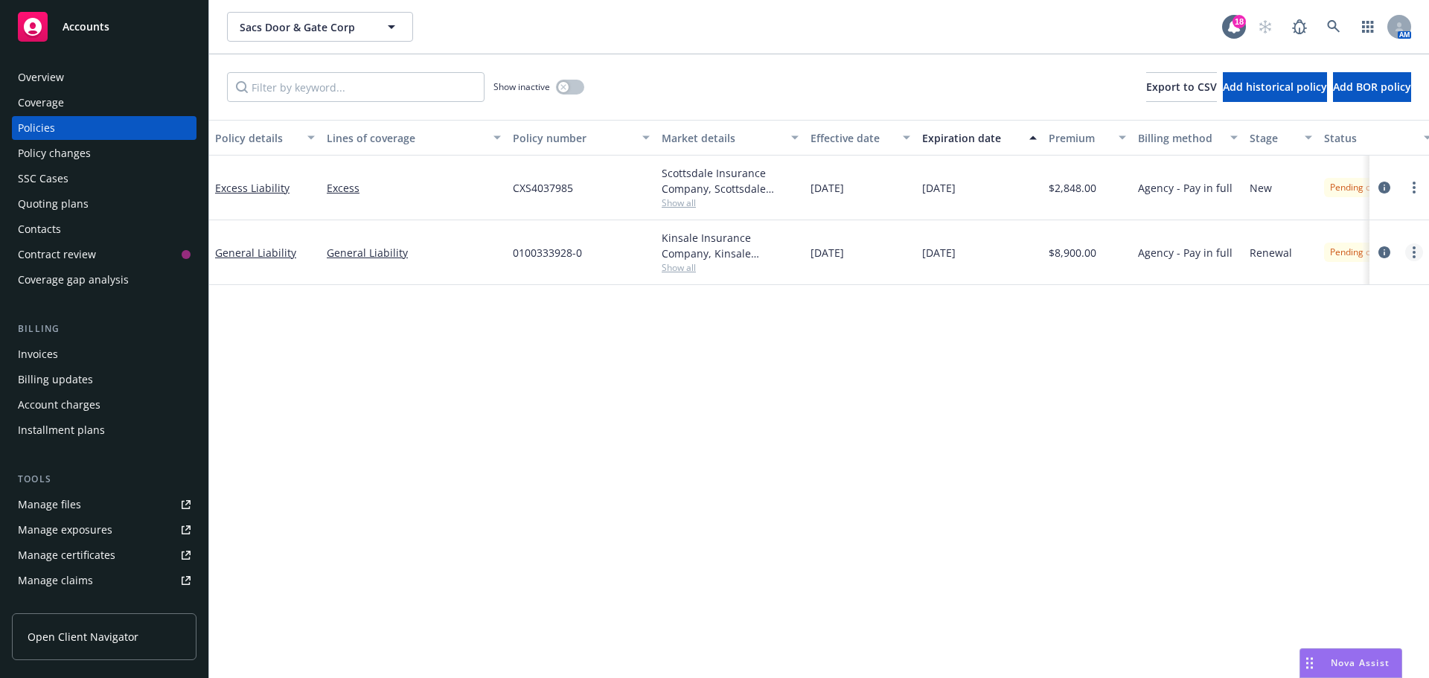
click at [1412, 257] on link "more" at bounding box center [1414, 252] width 18 height 18
drag, startPoint x: 1329, startPoint y: 461, endPoint x: 1093, endPoint y: 332, distance: 268.8
click at [1329, 461] on link "Copy logging email" at bounding box center [1334, 462] width 175 height 30
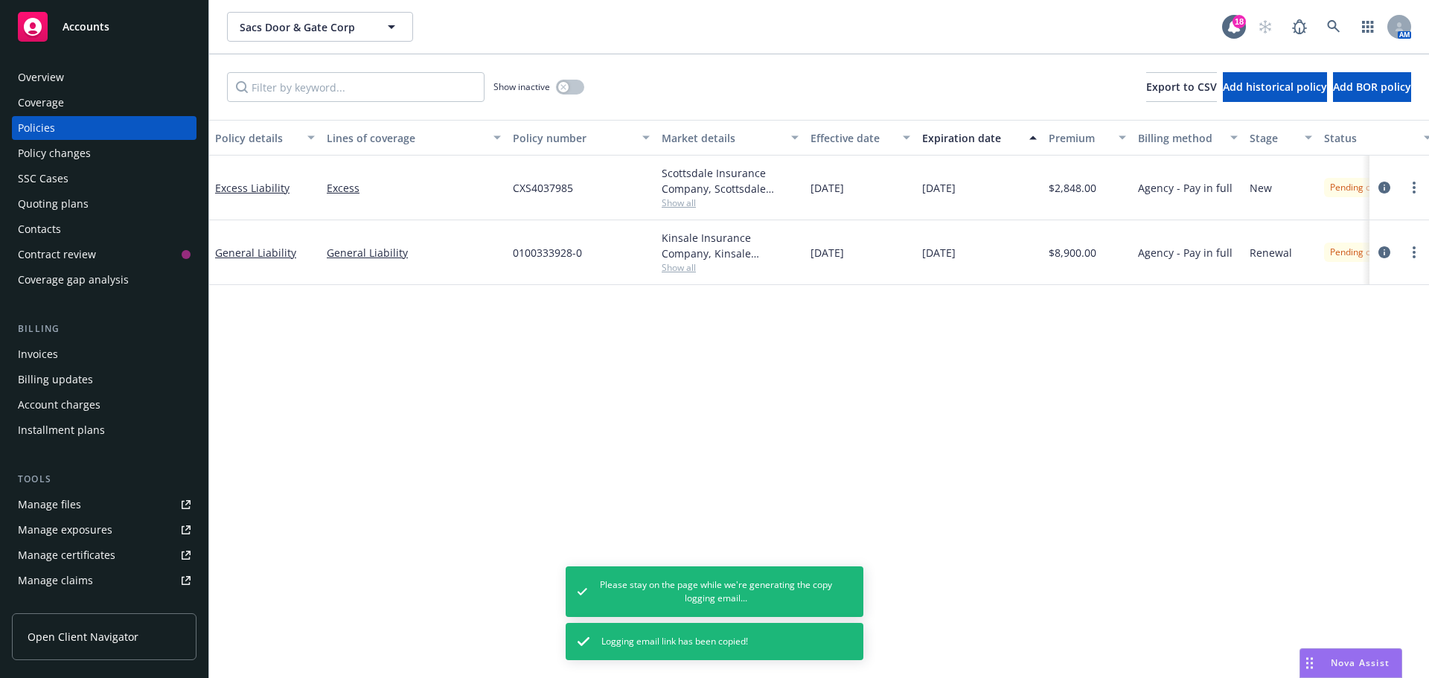
click at [103, 80] on div "Overview" at bounding box center [104, 77] width 173 height 24
